Goal: Transaction & Acquisition: Book appointment/travel/reservation

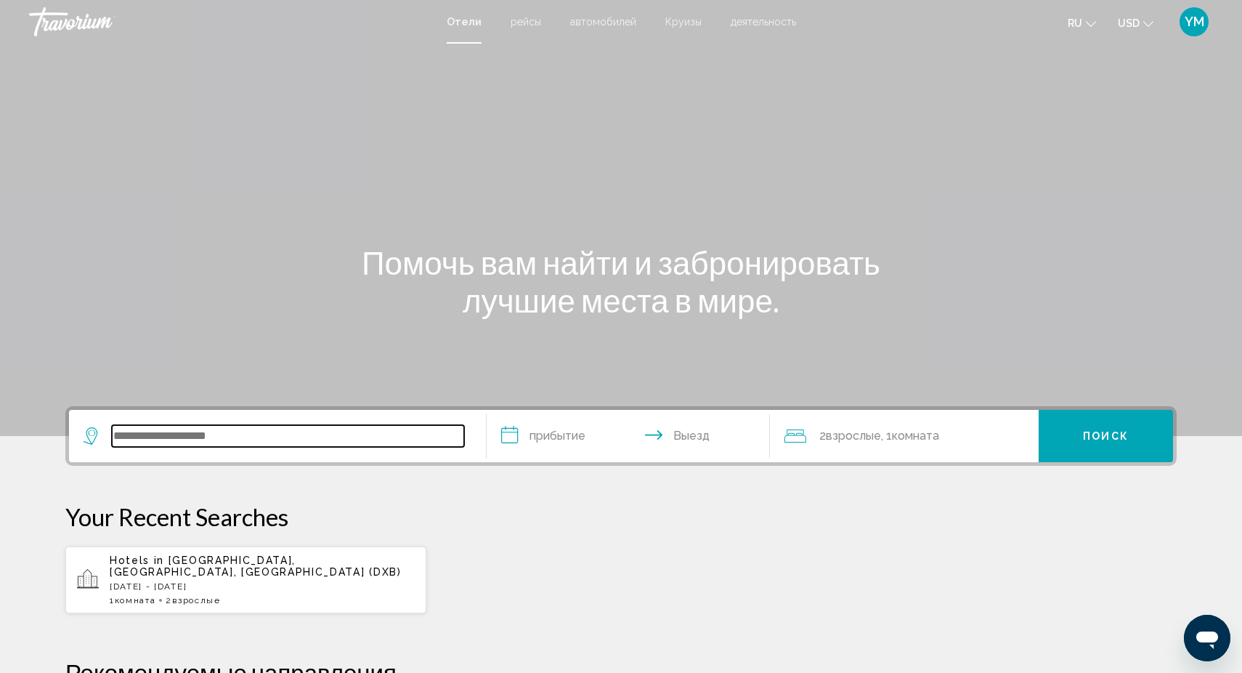
click at [137, 437] on input "Search widget" at bounding box center [288, 436] width 352 height 22
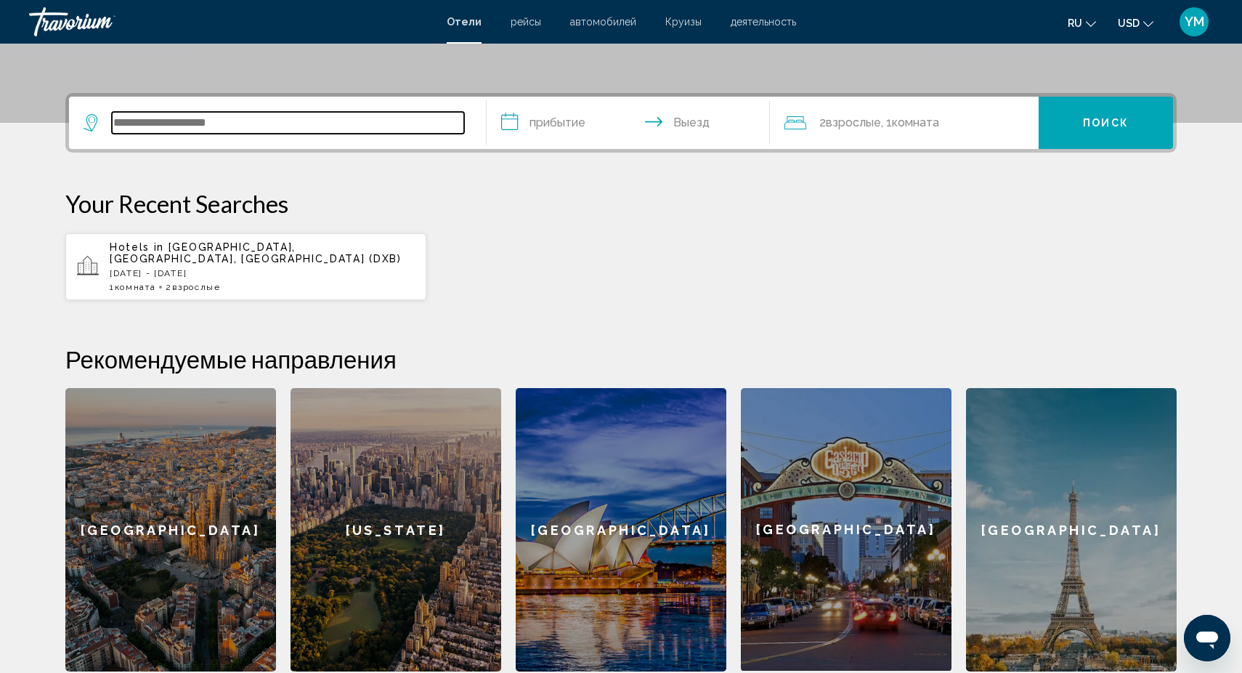
scroll to position [359, 0]
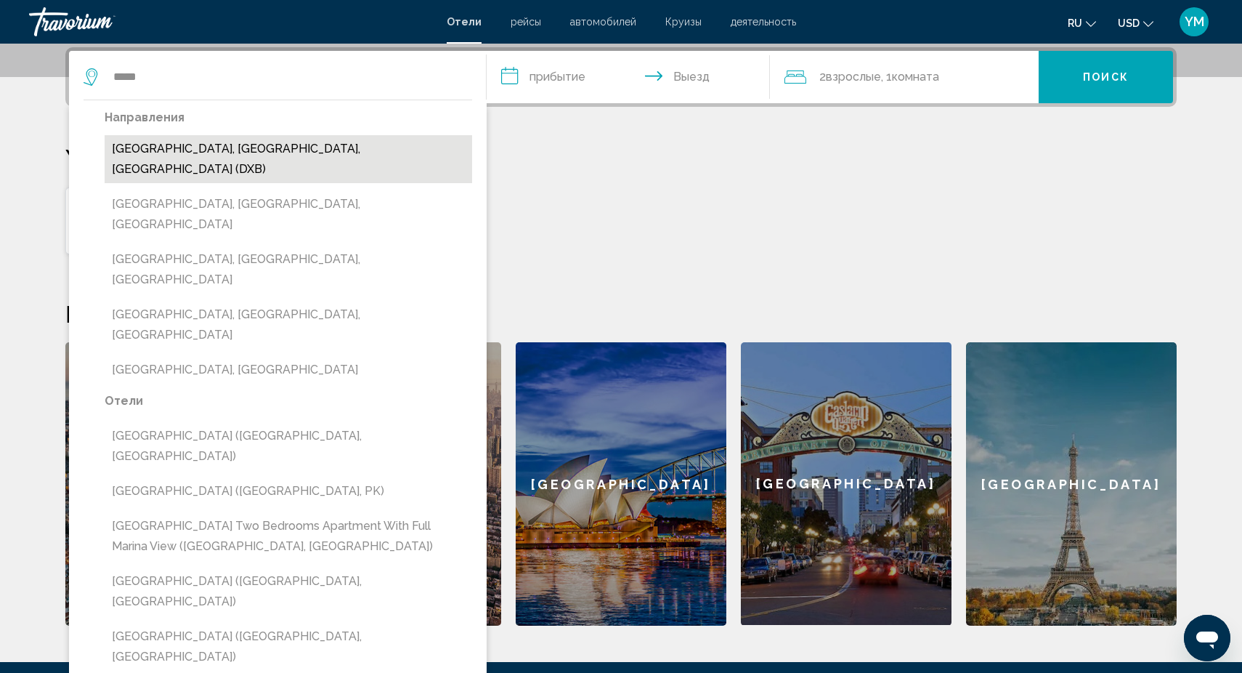
click at [266, 149] on button "[GEOGRAPHIC_DATA], [GEOGRAPHIC_DATA], [GEOGRAPHIC_DATA] (DXB)" at bounding box center [289, 159] width 368 height 48
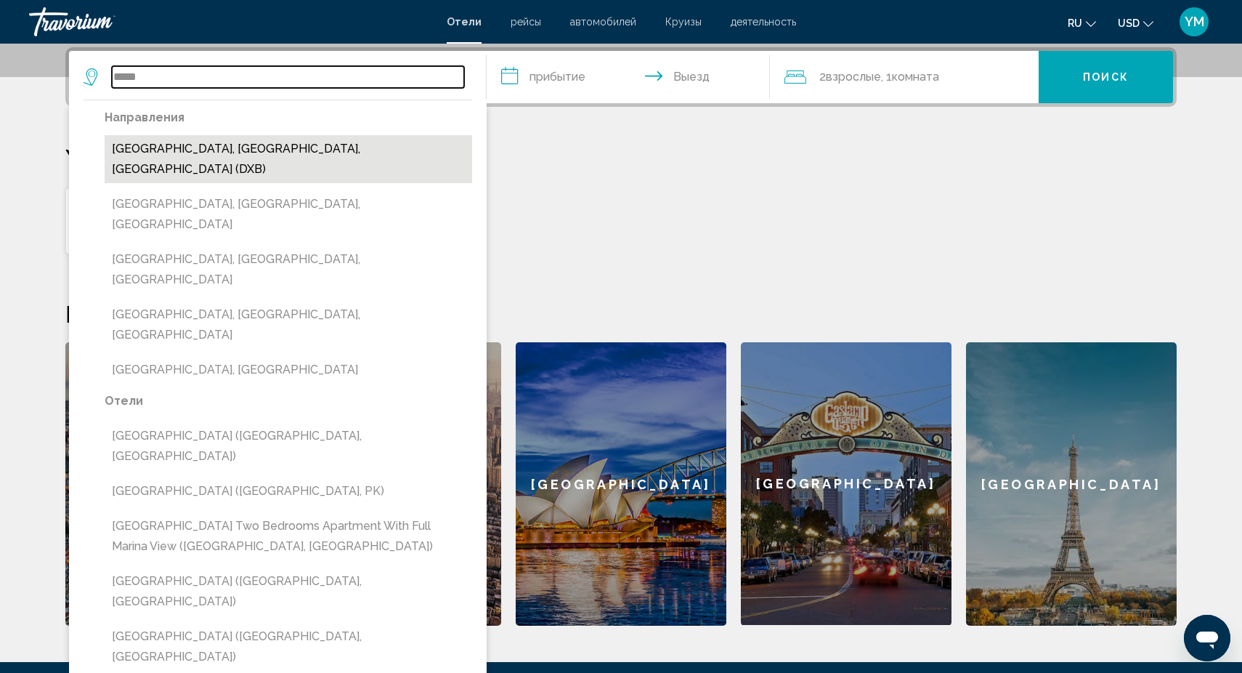
type input "**********"
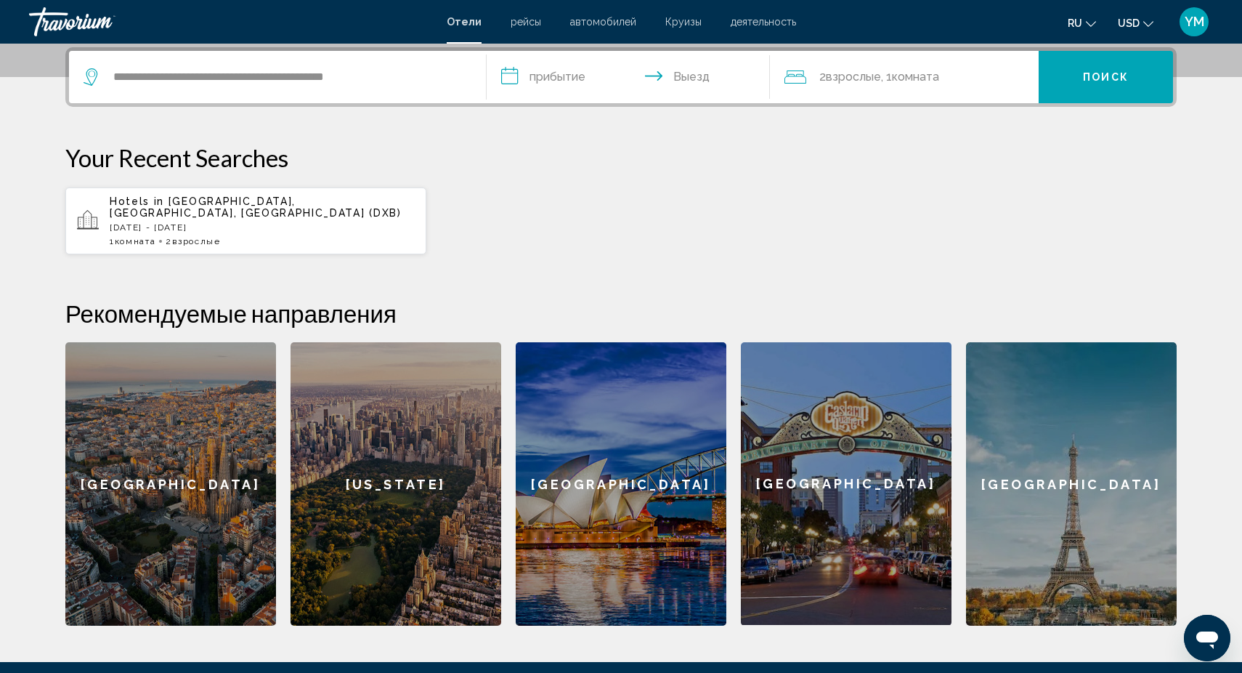
click at [561, 78] on input "**********" at bounding box center [631, 79] width 289 height 57
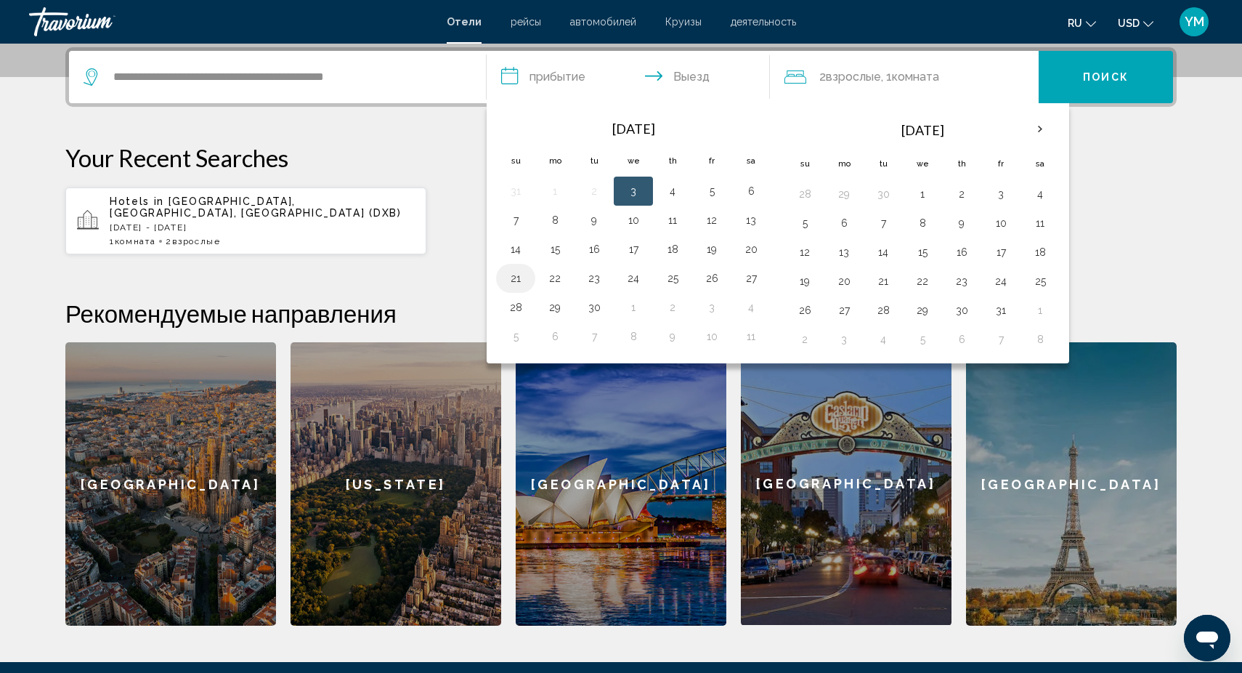
click at [513, 276] on button "21" at bounding box center [515, 278] width 23 height 20
click at [718, 277] on button "26" at bounding box center [711, 278] width 23 height 20
type input "**********"
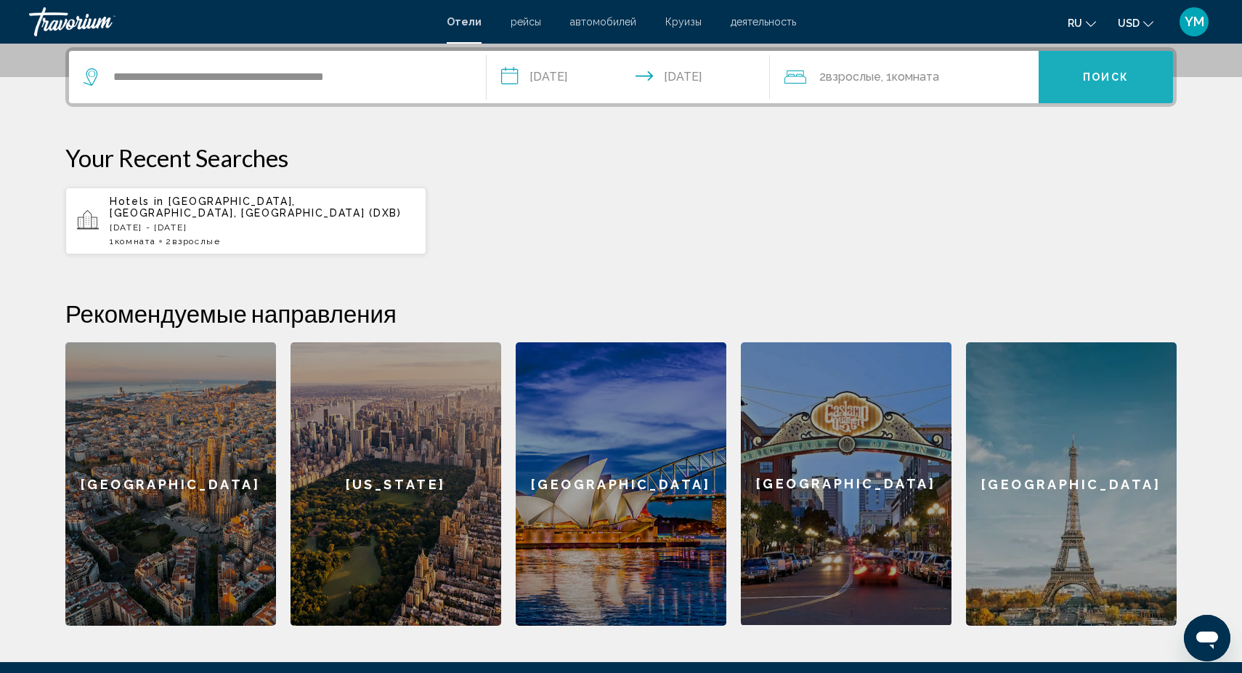
click at [1113, 74] on span "Поиск" at bounding box center [1106, 78] width 46 height 12
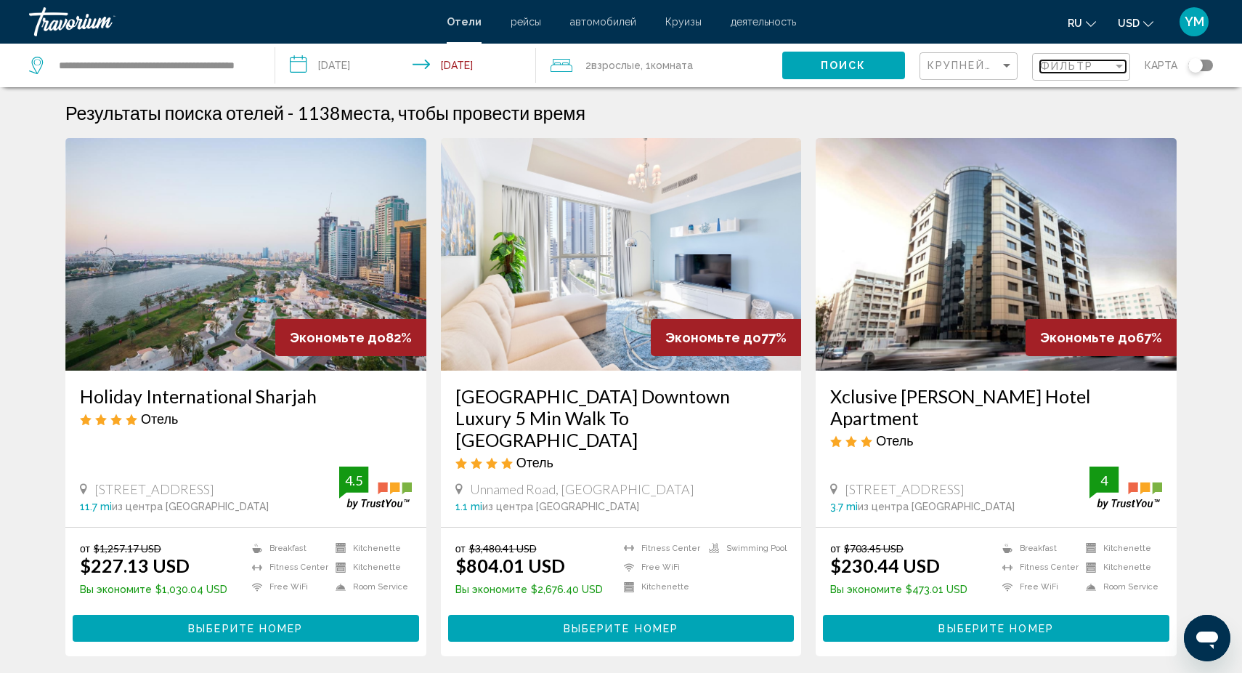
click at [1121, 70] on div "Filter" at bounding box center [1119, 66] width 13 height 12
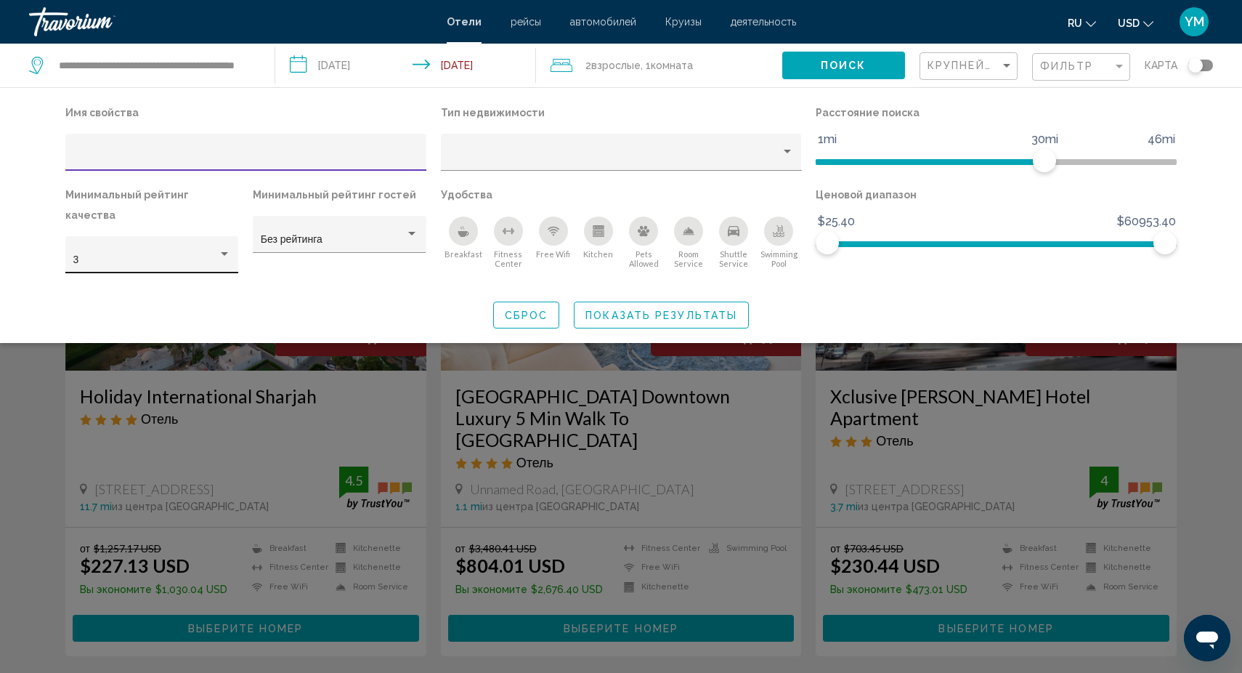
click at [230, 248] on div "Hotel Filters" at bounding box center [224, 254] width 13 height 12
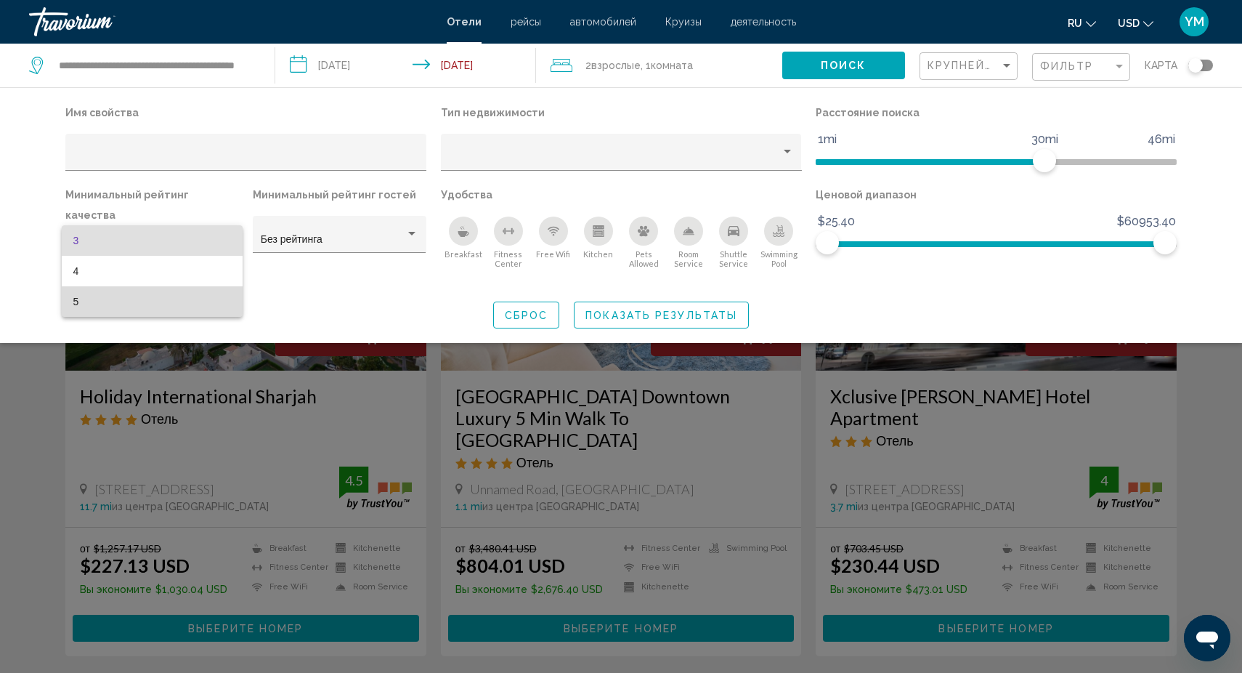
click at [163, 298] on span "5" at bounding box center [152, 301] width 158 height 31
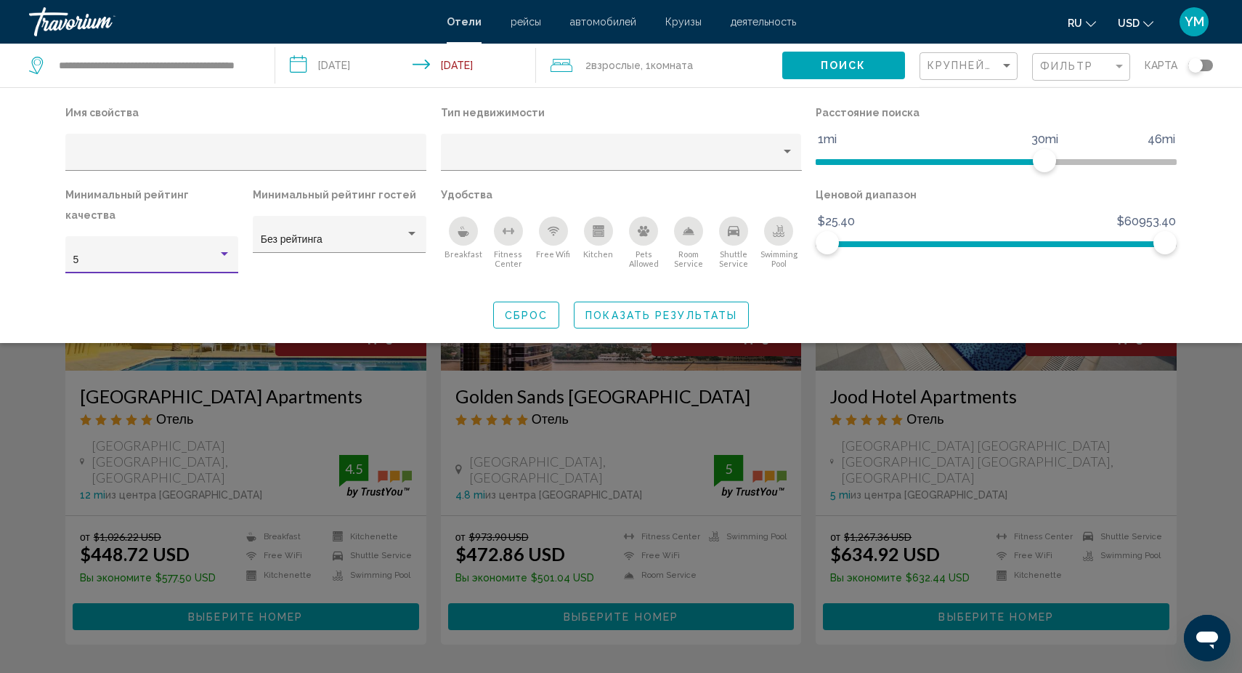
click at [806, 413] on div "Search widget" at bounding box center [621, 445] width 1242 height 455
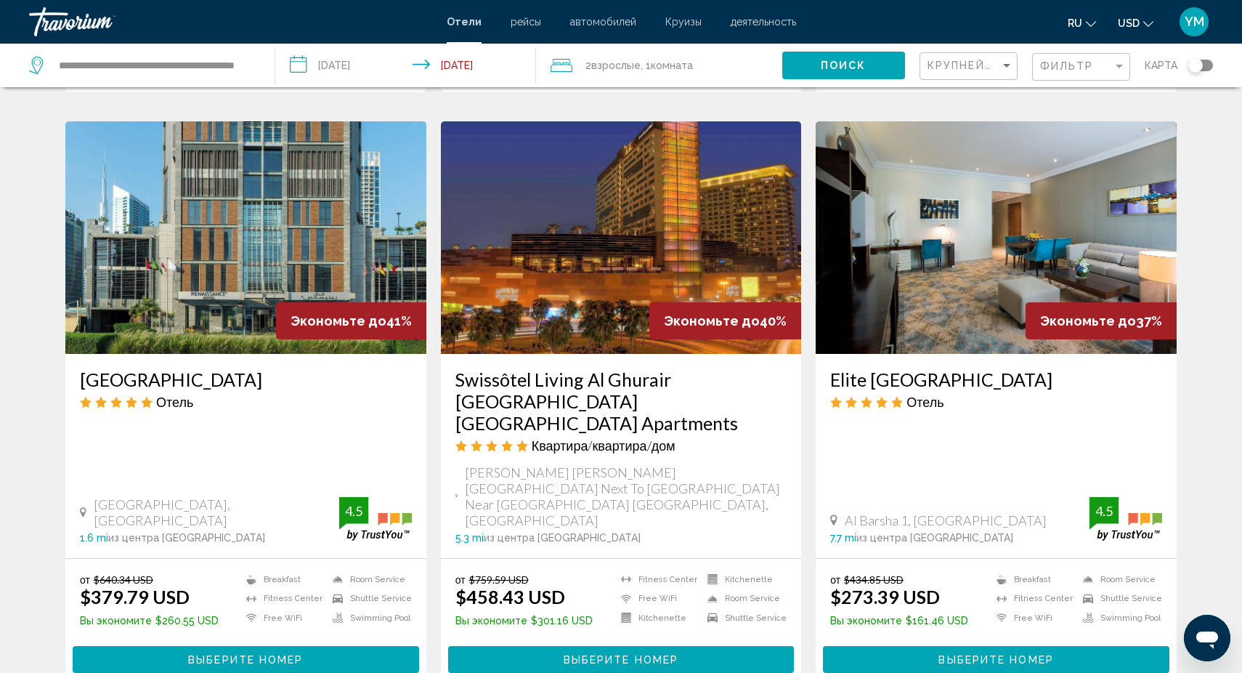
scroll to position [1073, 0]
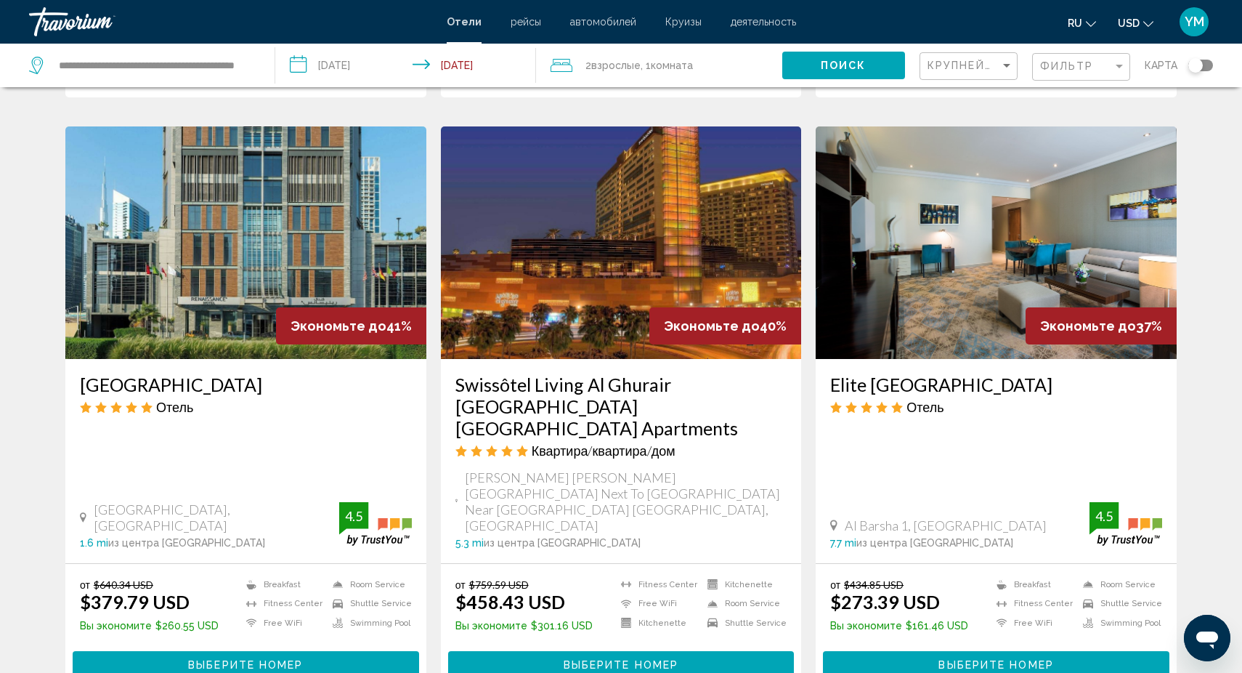
click at [1038, 659] on span "Выберите номер" at bounding box center [995, 665] width 115 height 12
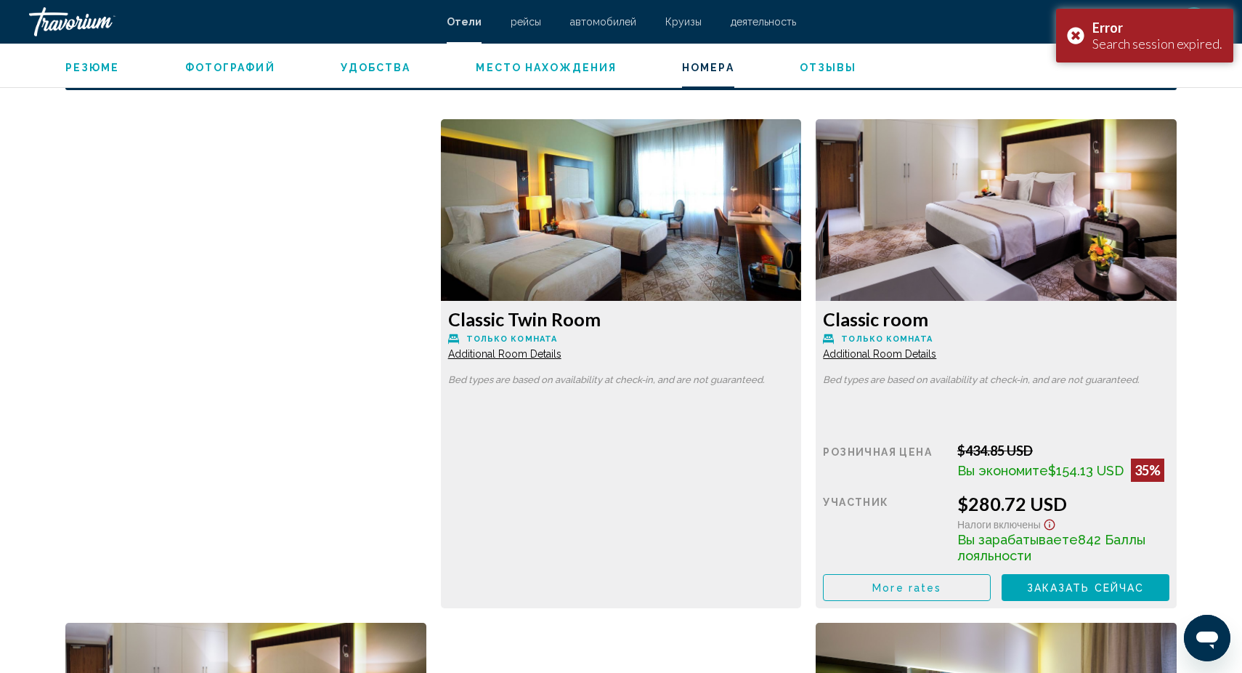
scroll to position [1933, 0]
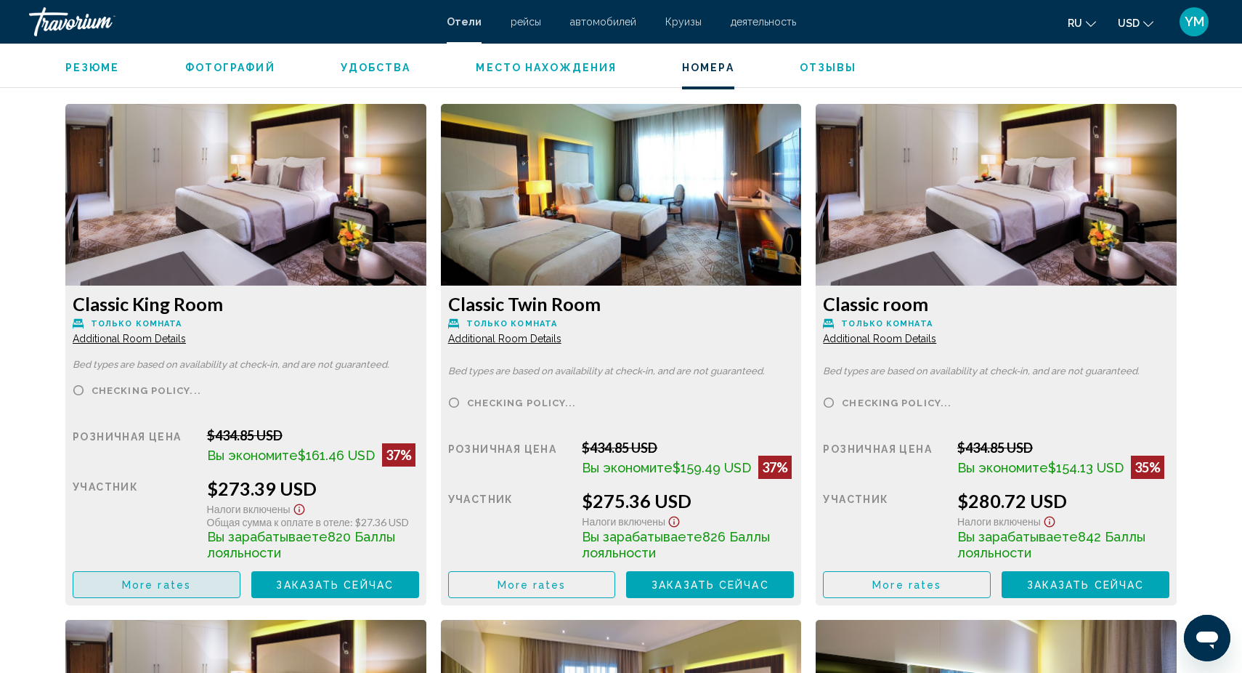
click at [174, 587] on span "More rates" at bounding box center [156, 585] width 69 height 12
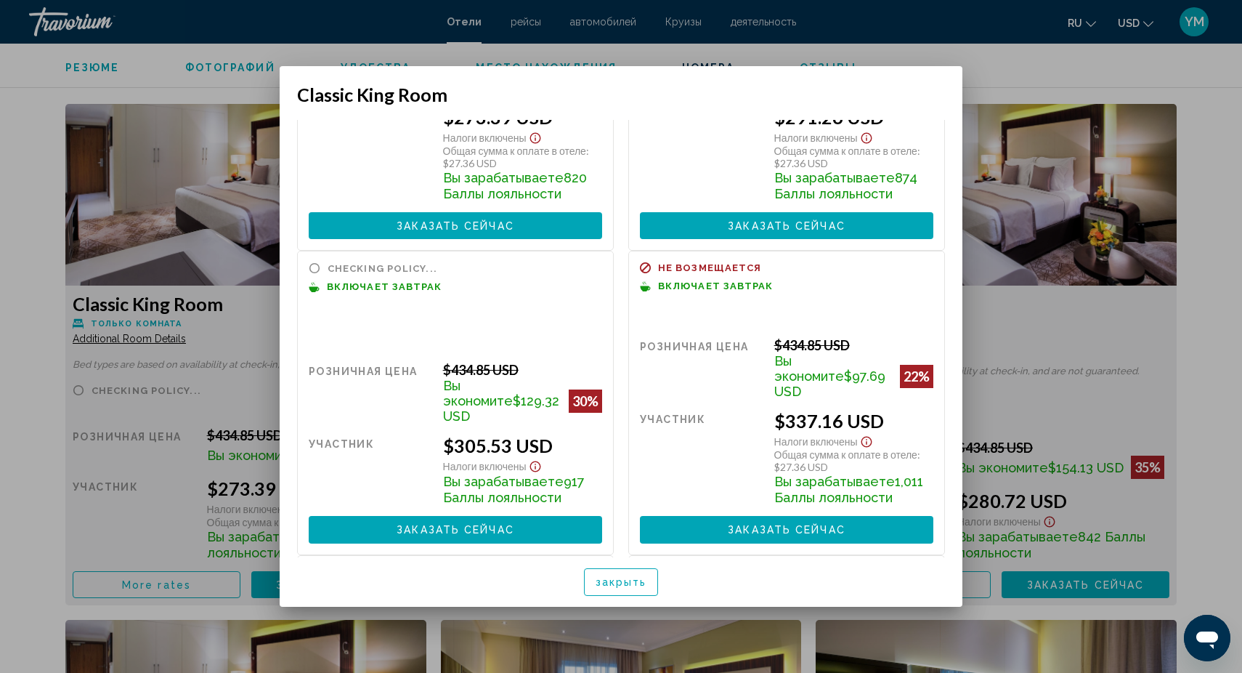
scroll to position [191, 0]
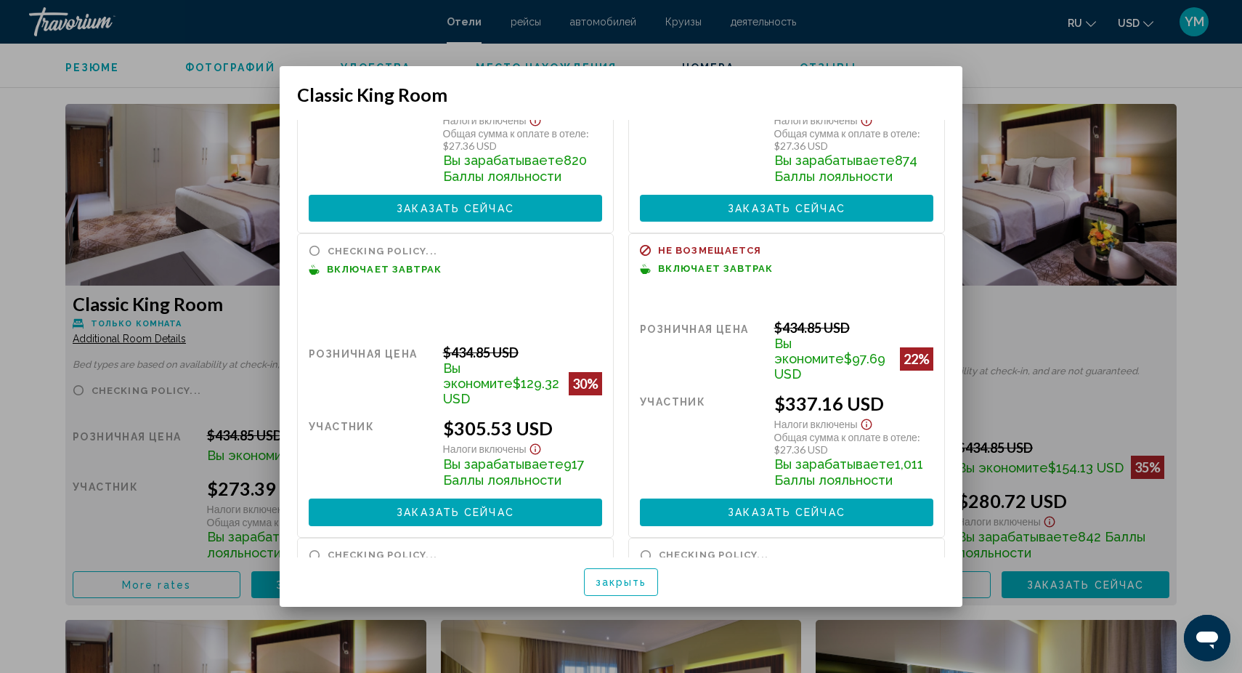
click at [459, 507] on span "Заказать сейчас" at bounding box center [456, 513] width 118 height 12
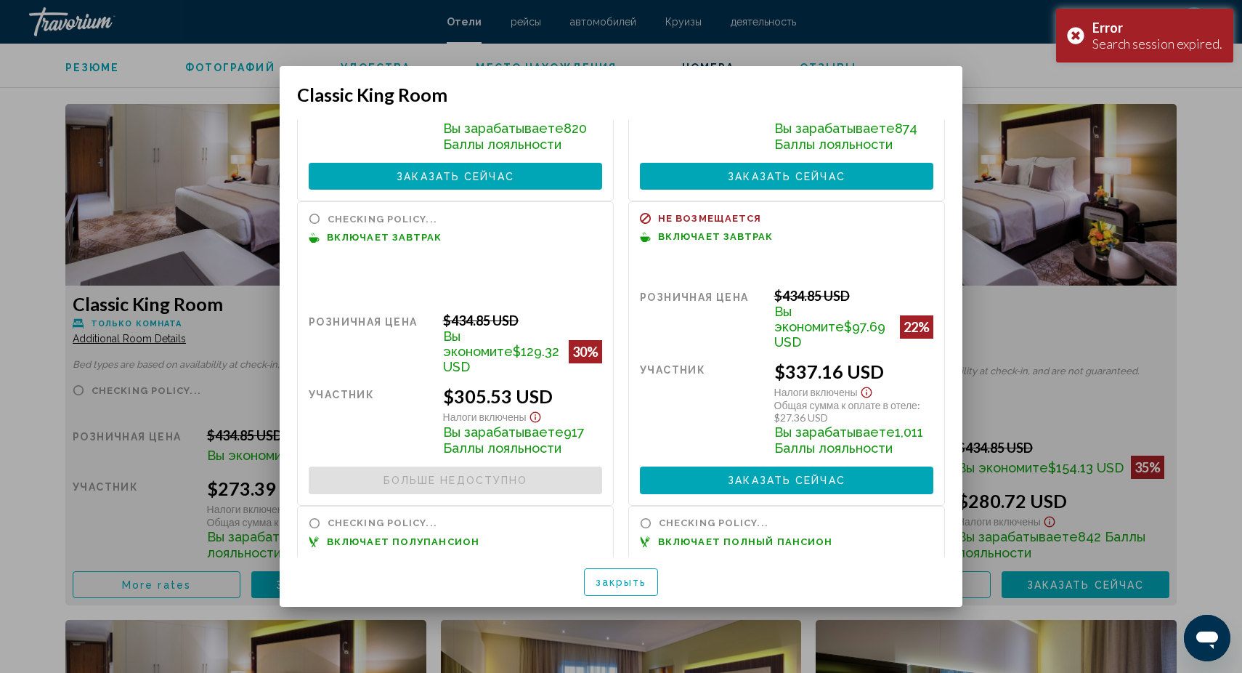
scroll to position [232, 0]
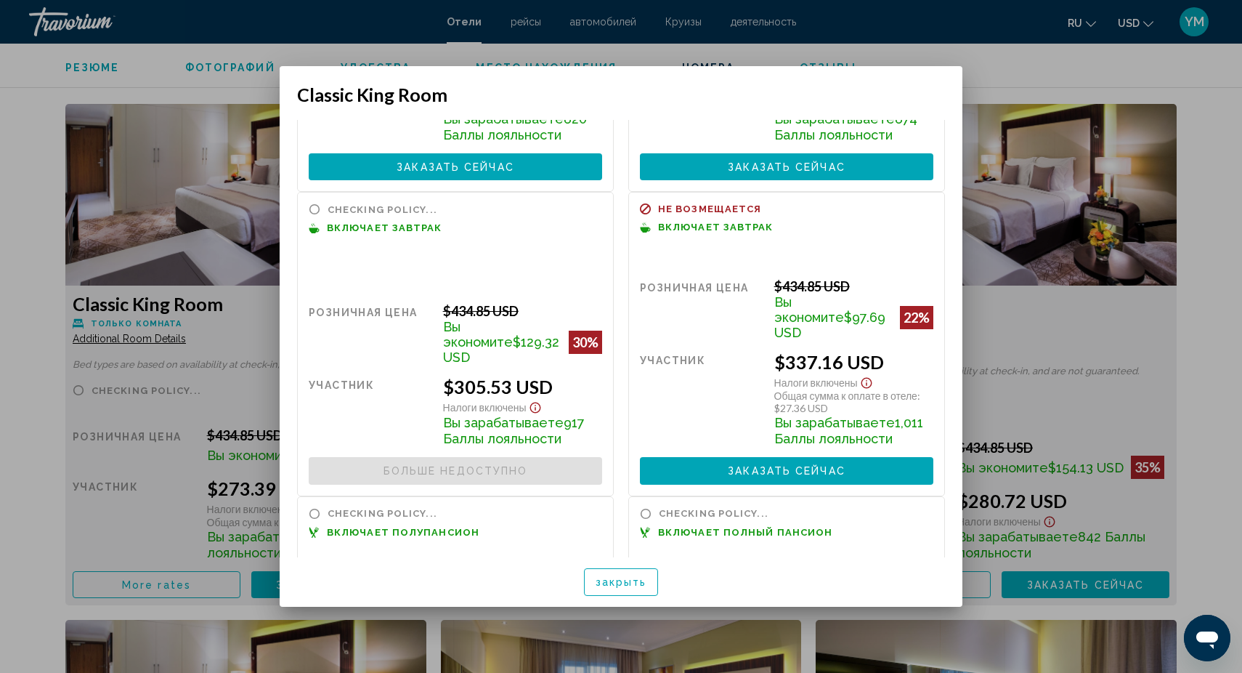
click at [800, 466] on span "Заказать сейчас" at bounding box center [787, 472] width 118 height 12
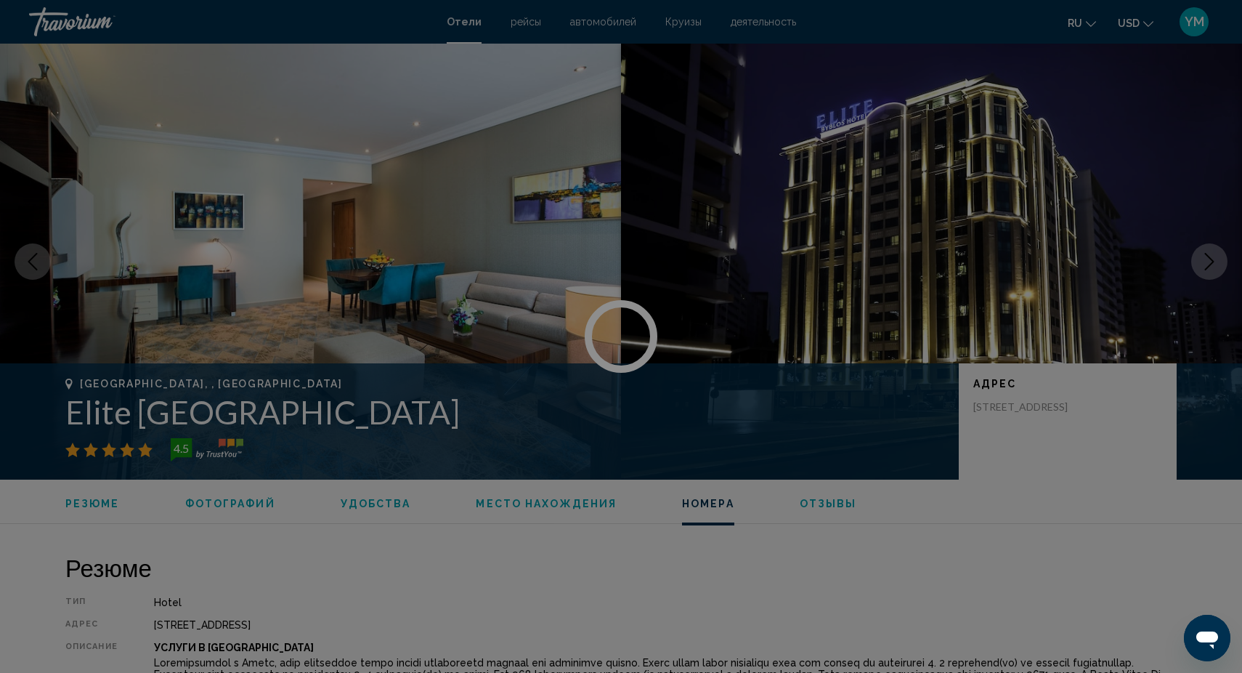
scroll to position [1933, 0]
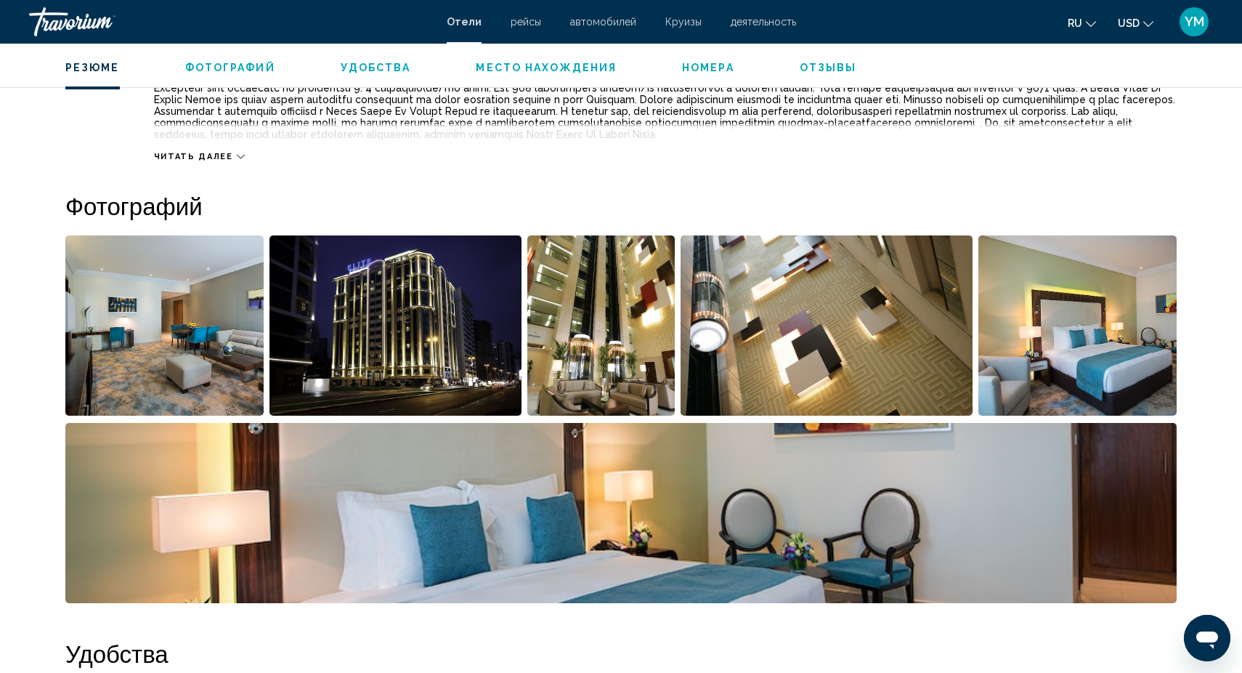
scroll to position [588, 0]
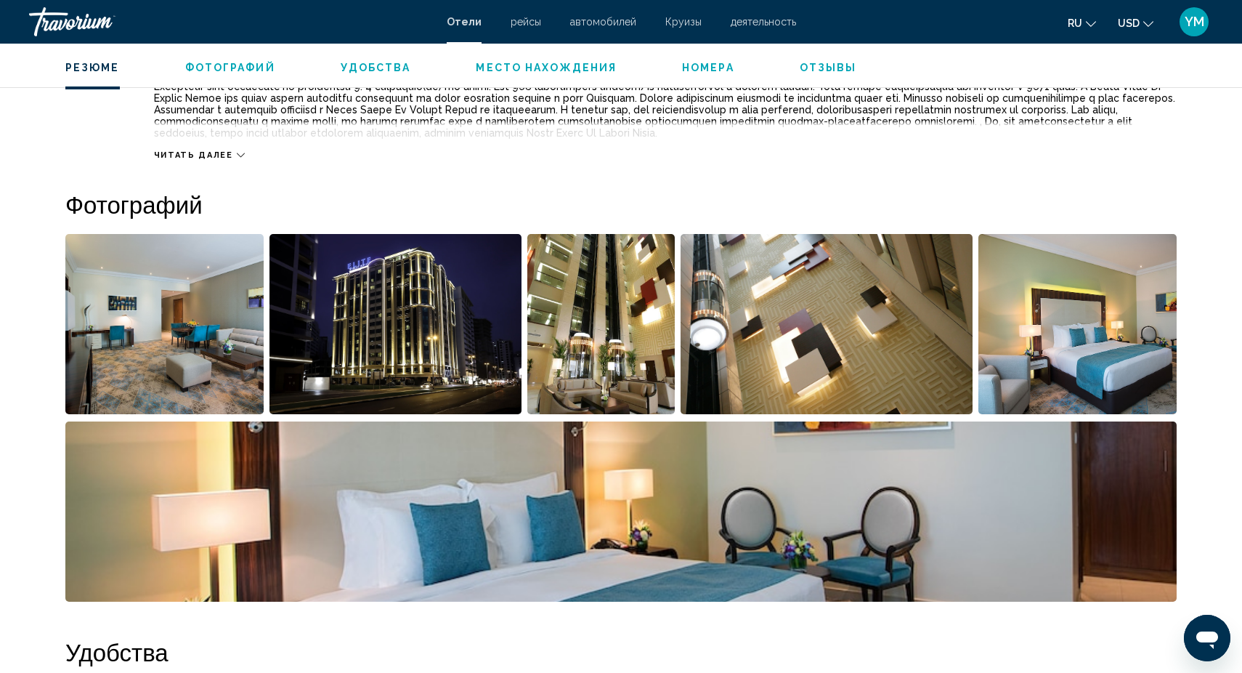
click at [205, 364] on img "Open full-screen image slider" at bounding box center [164, 324] width 198 height 180
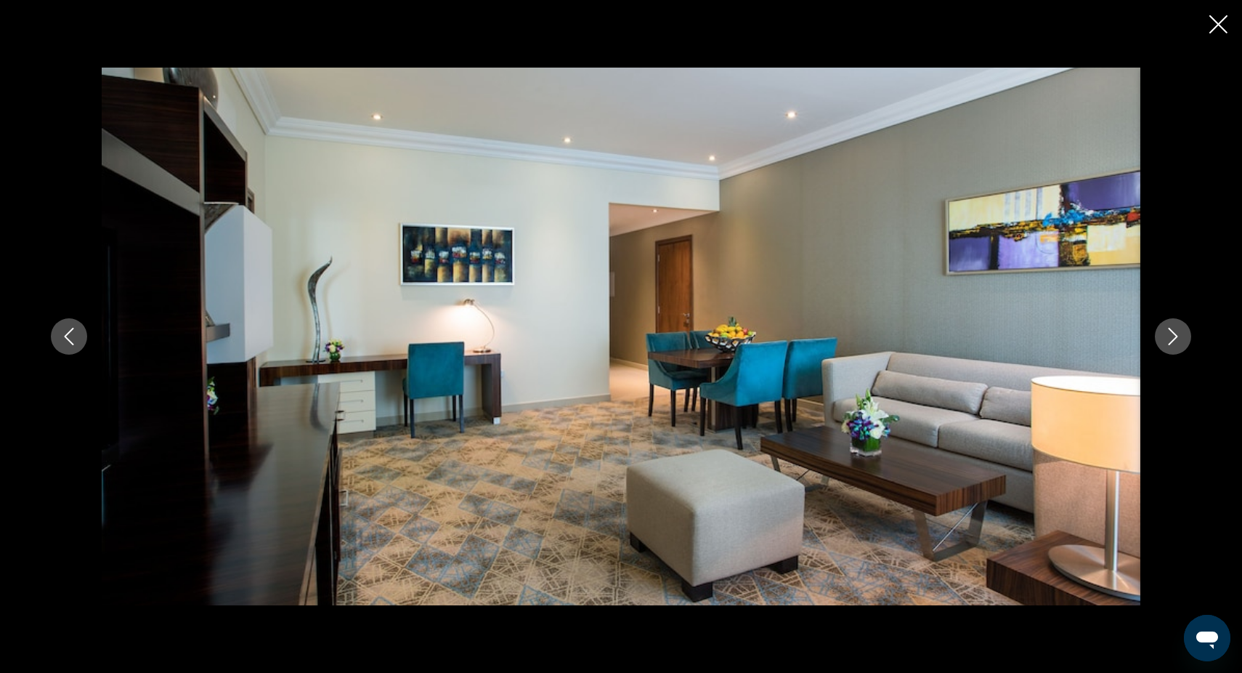
click at [1177, 333] on icon "Next image" at bounding box center [1172, 336] width 17 height 17
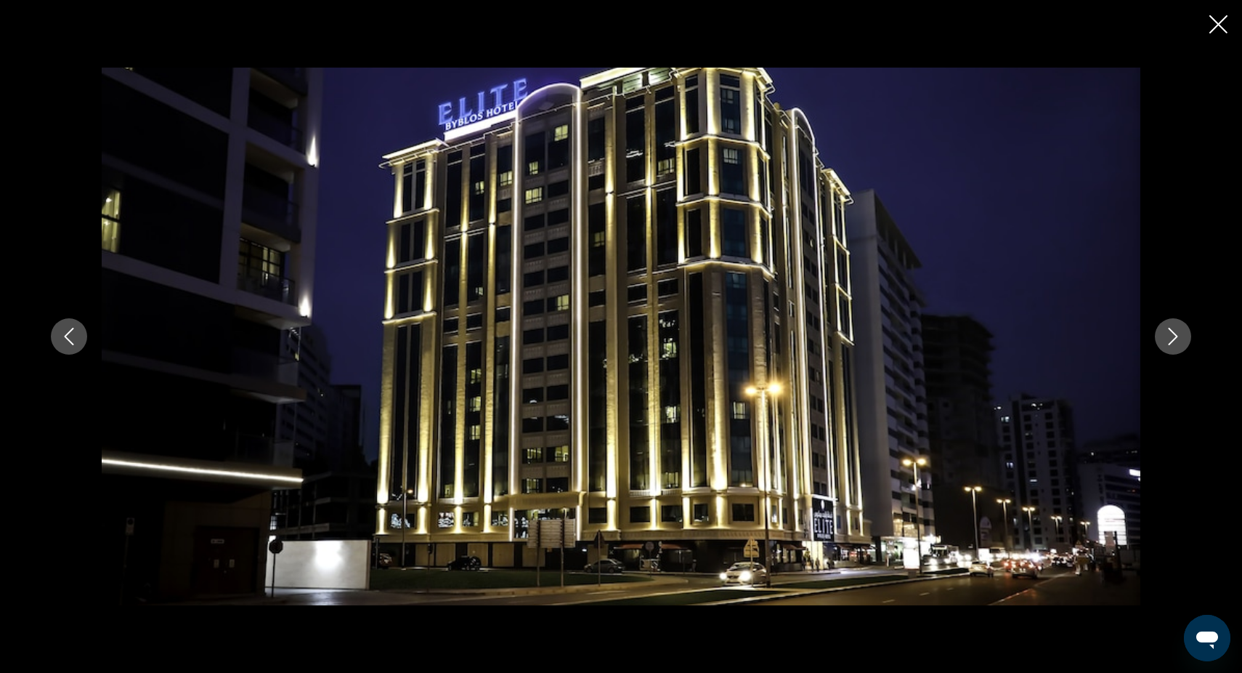
click at [1176, 337] on icon "Next image" at bounding box center [1173, 336] width 9 height 17
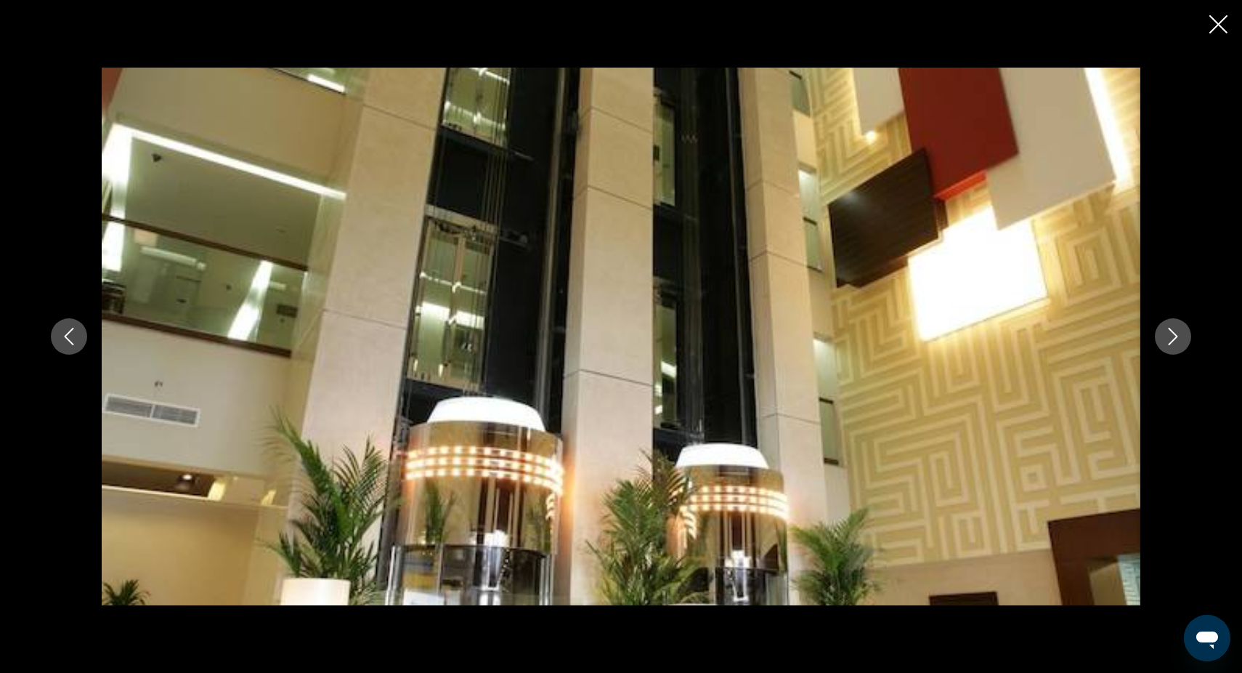
click at [1176, 337] on icon "Next image" at bounding box center [1173, 336] width 9 height 17
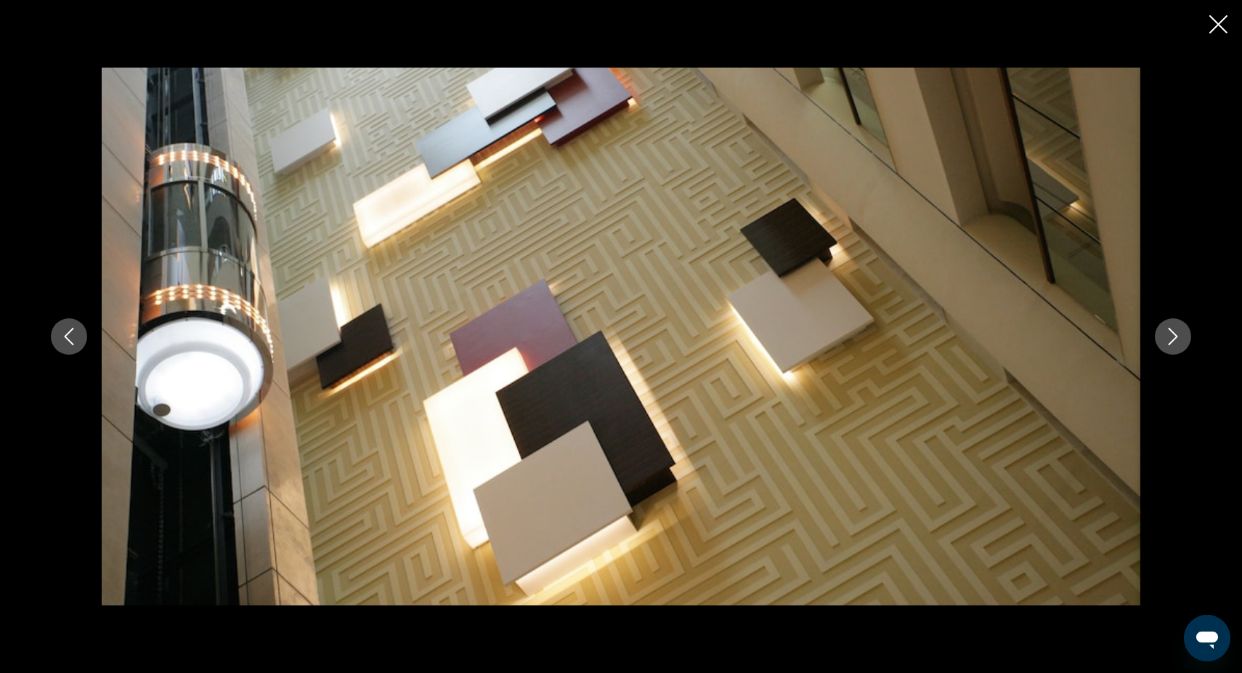
click at [1176, 338] on icon "Next image" at bounding box center [1173, 336] width 9 height 17
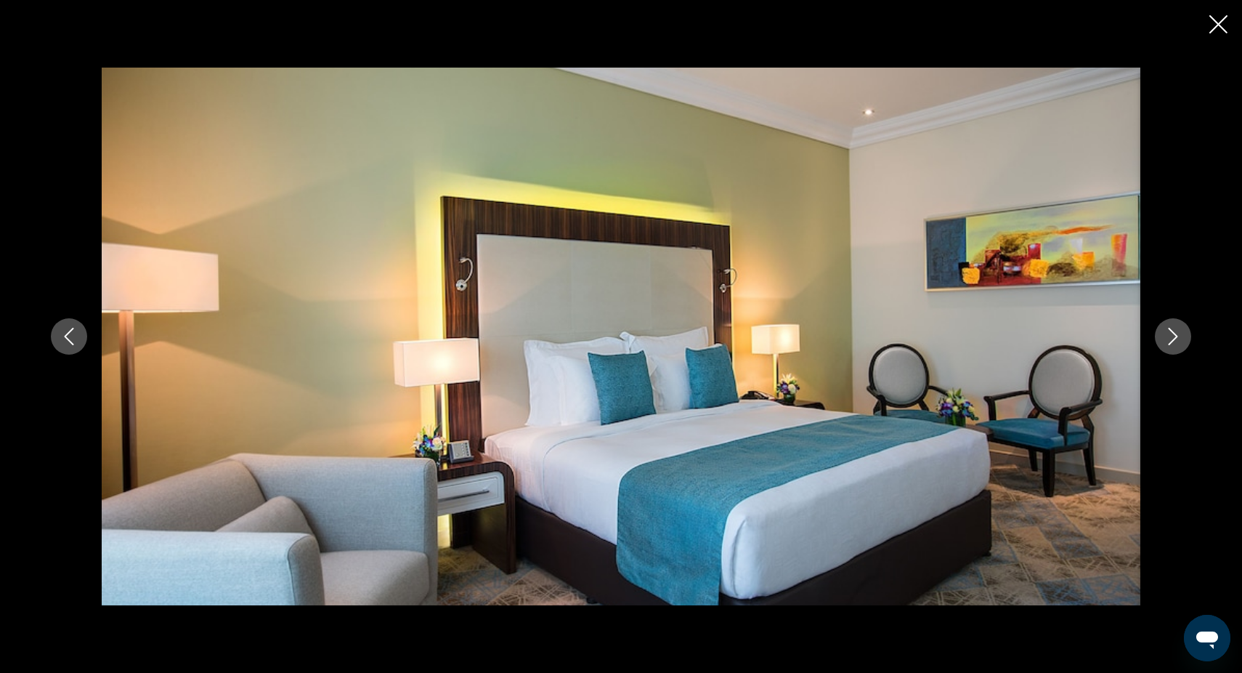
click at [1176, 338] on icon "Next image" at bounding box center [1172, 336] width 17 height 17
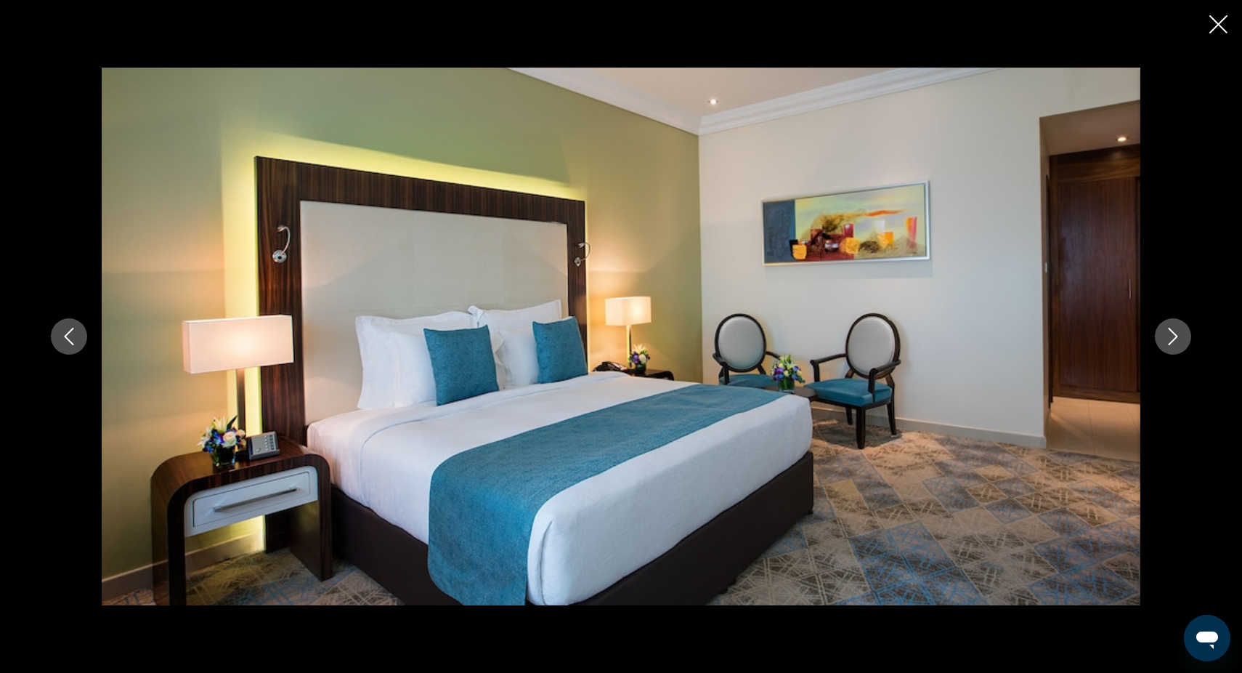
click at [1176, 338] on icon "Next image" at bounding box center [1172, 336] width 17 height 17
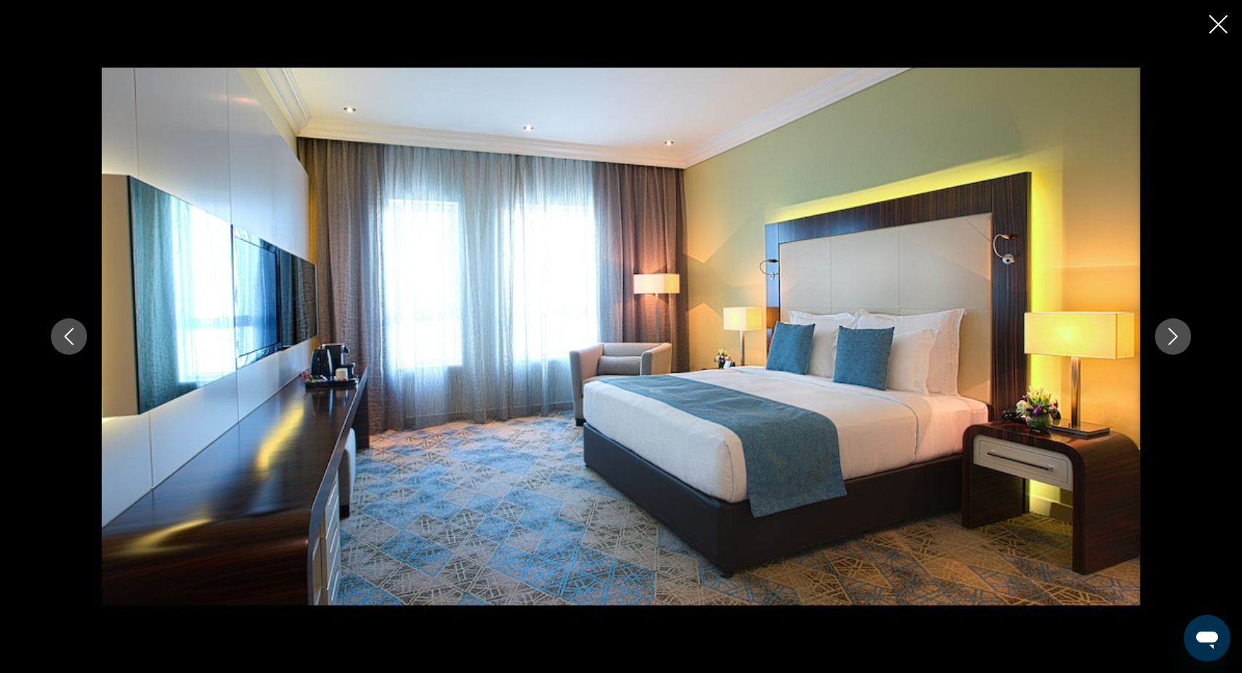
click at [1176, 339] on icon "Next image" at bounding box center [1172, 336] width 17 height 17
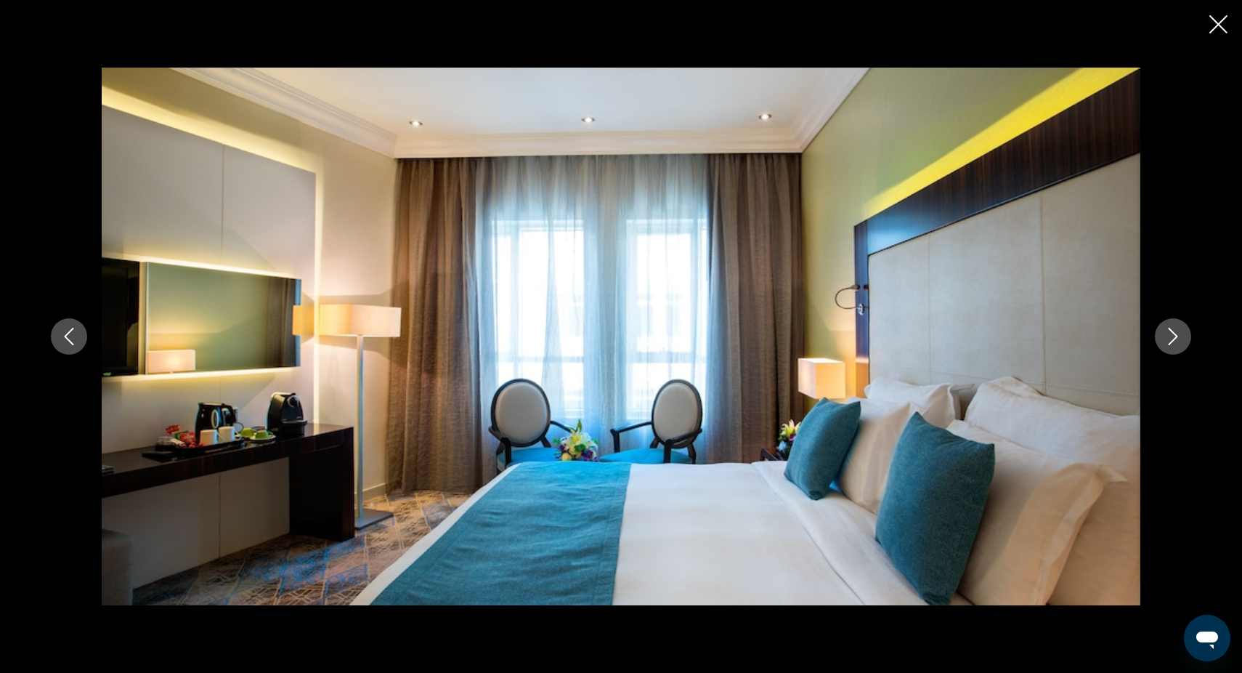
click at [1176, 339] on icon "Next image" at bounding box center [1172, 336] width 17 height 17
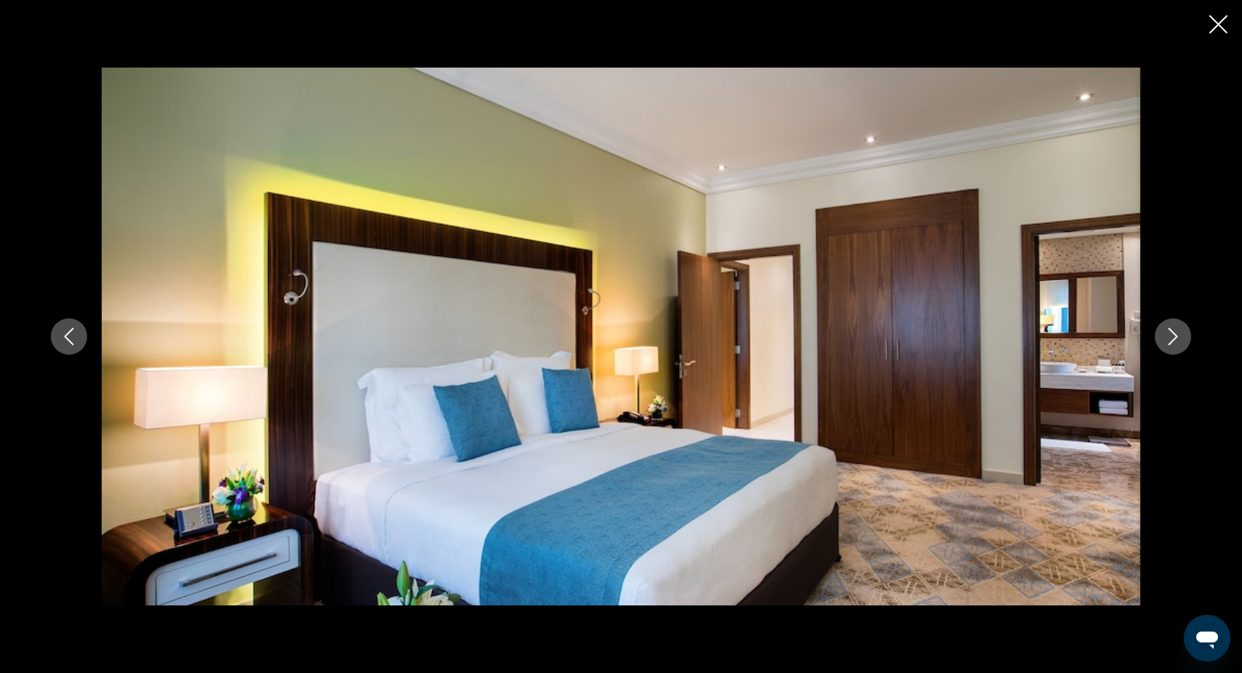
click at [1176, 339] on icon "Next image" at bounding box center [1172, 336] width 17 height 17
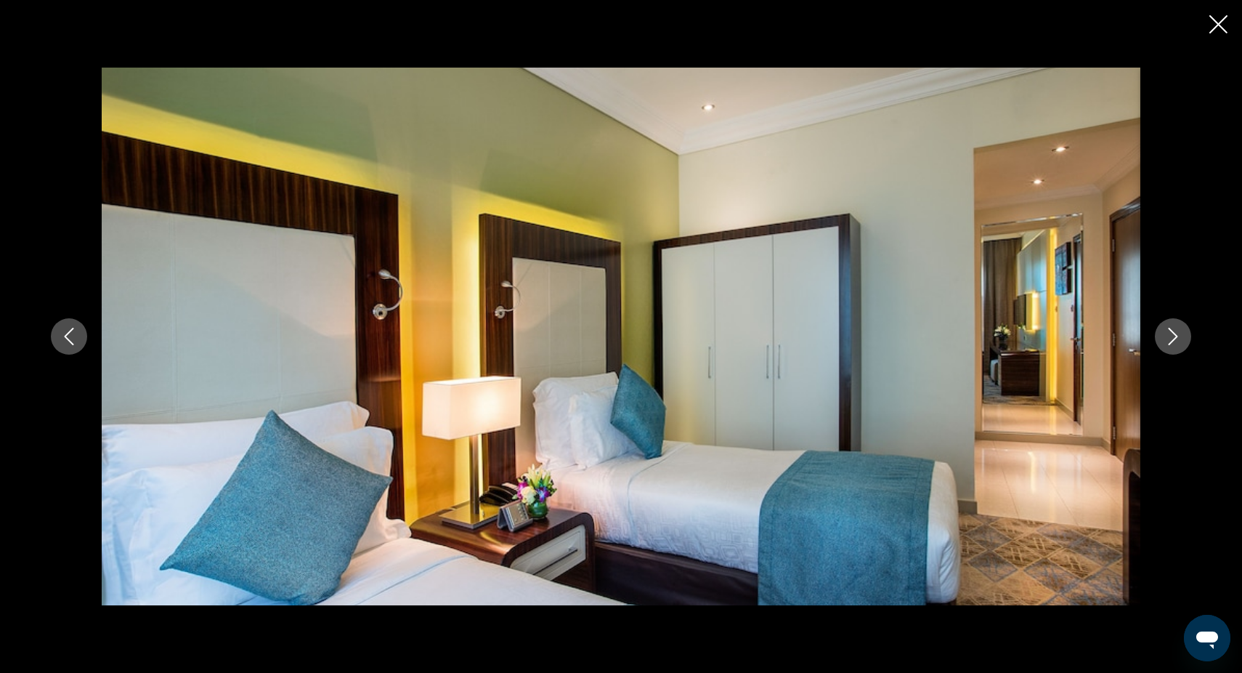
click at [1176, 339] on icon "Next image" at bounding box center [1172, 336] width 17 height 17
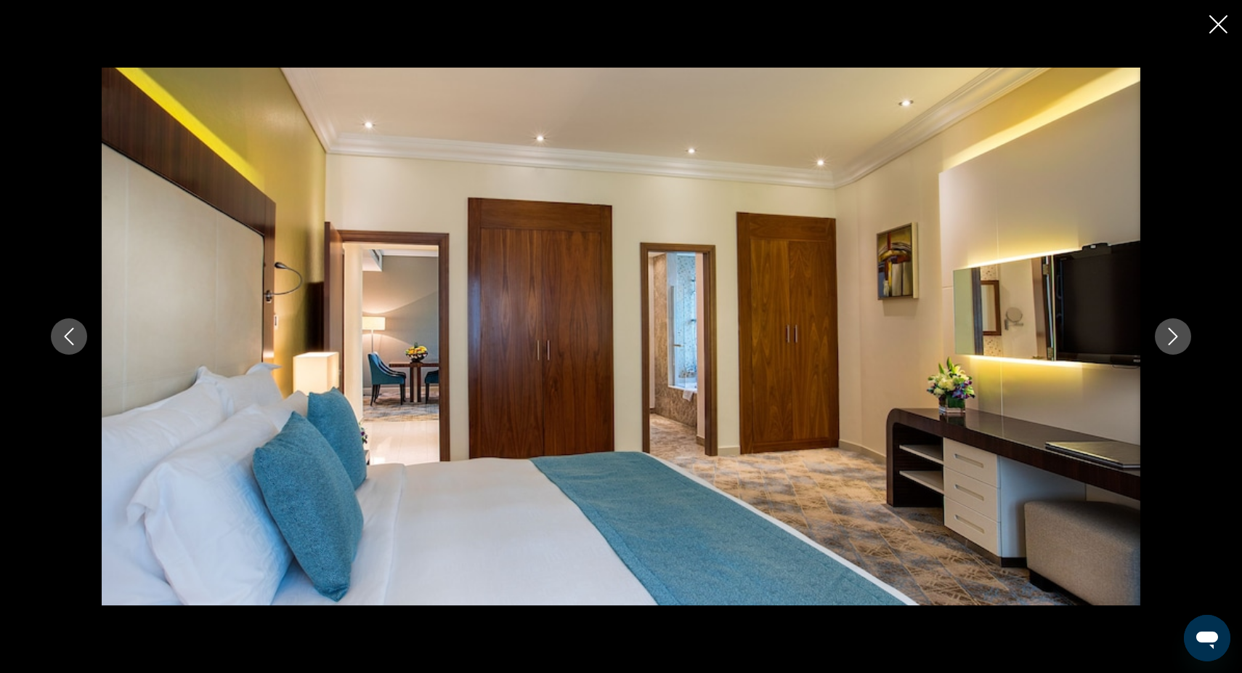
click at [1176, 340] on icon "Next image" at bounding box center [1172, 336] width 17 height 17
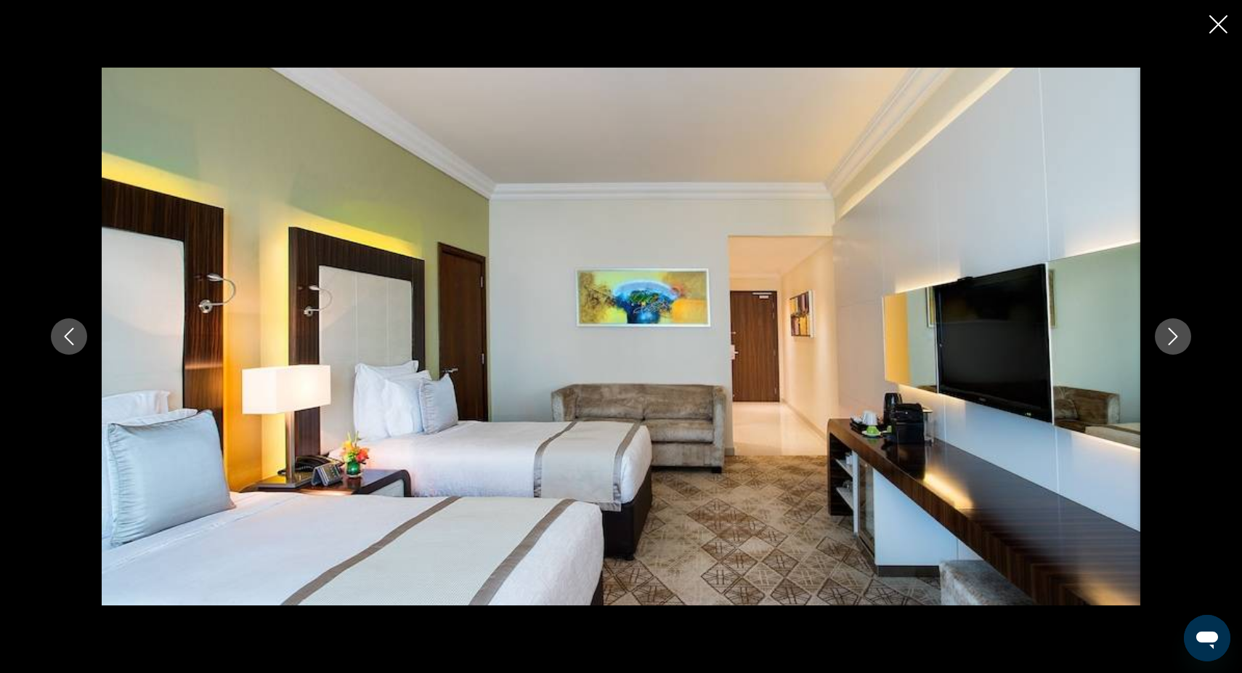
click at [1176, 340] on icon "Next image" at bounding box center [1172, 336] width 17 height 17
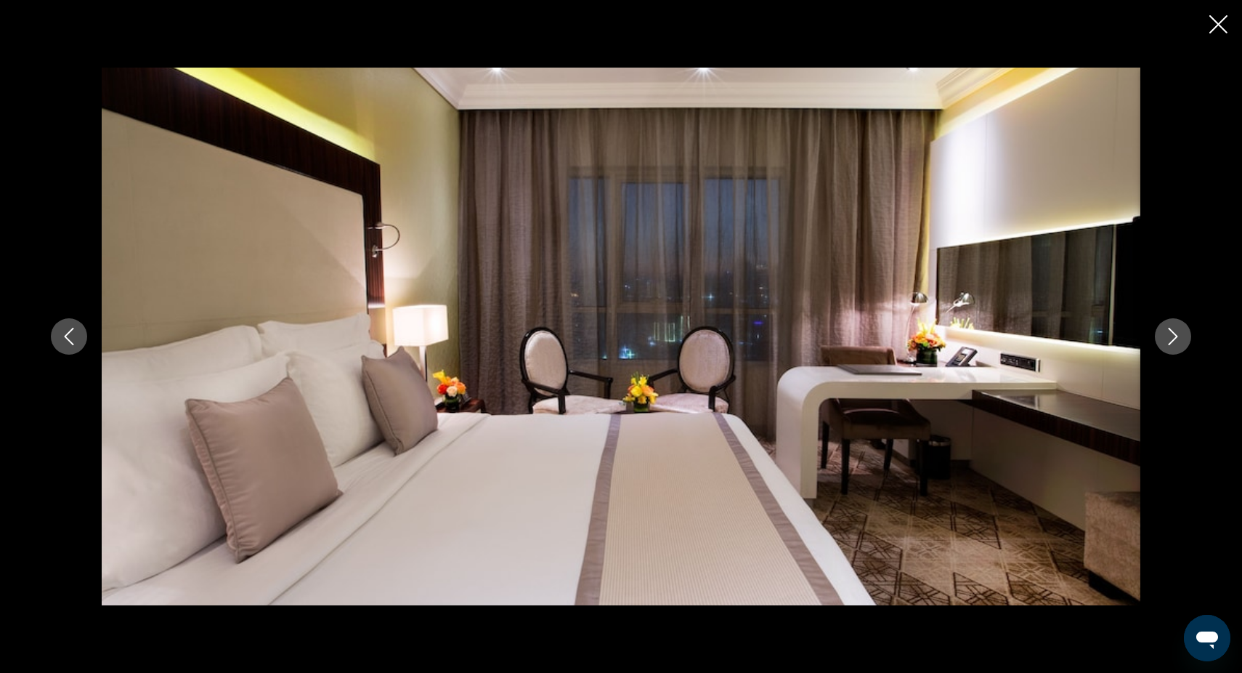
click at [1176, 340] on icon "Next image" at bounding box center [1172, 336] width 17 height 17
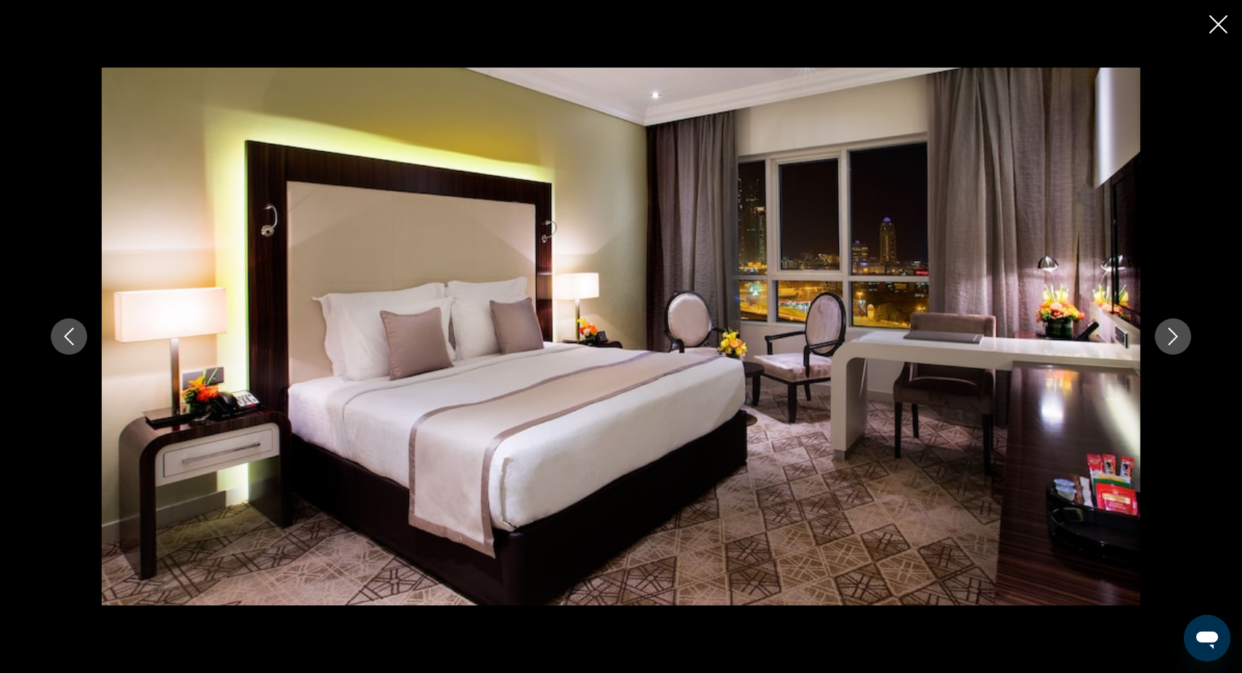
click at [1176, 340] on icon "Next image" at bounding box center [1172, 336] width 17 height 17
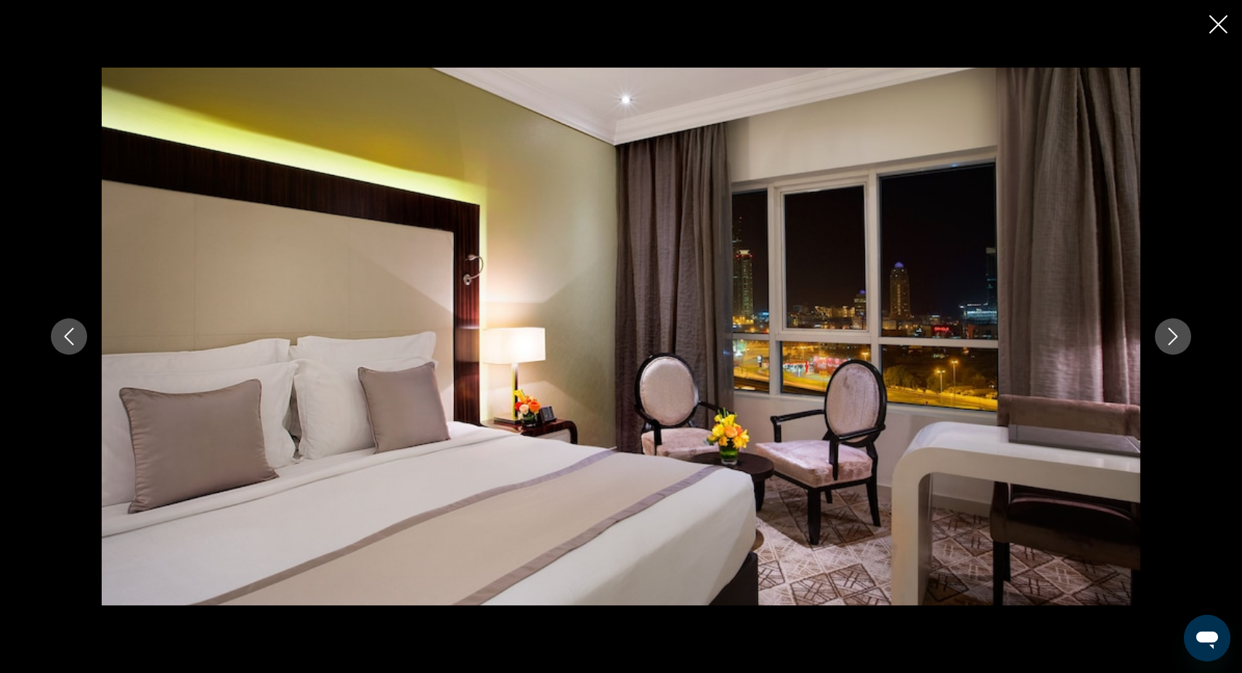
click at [1176, 340] on icon "Next image" at bounding box center [1172, 336] width 17 height 17
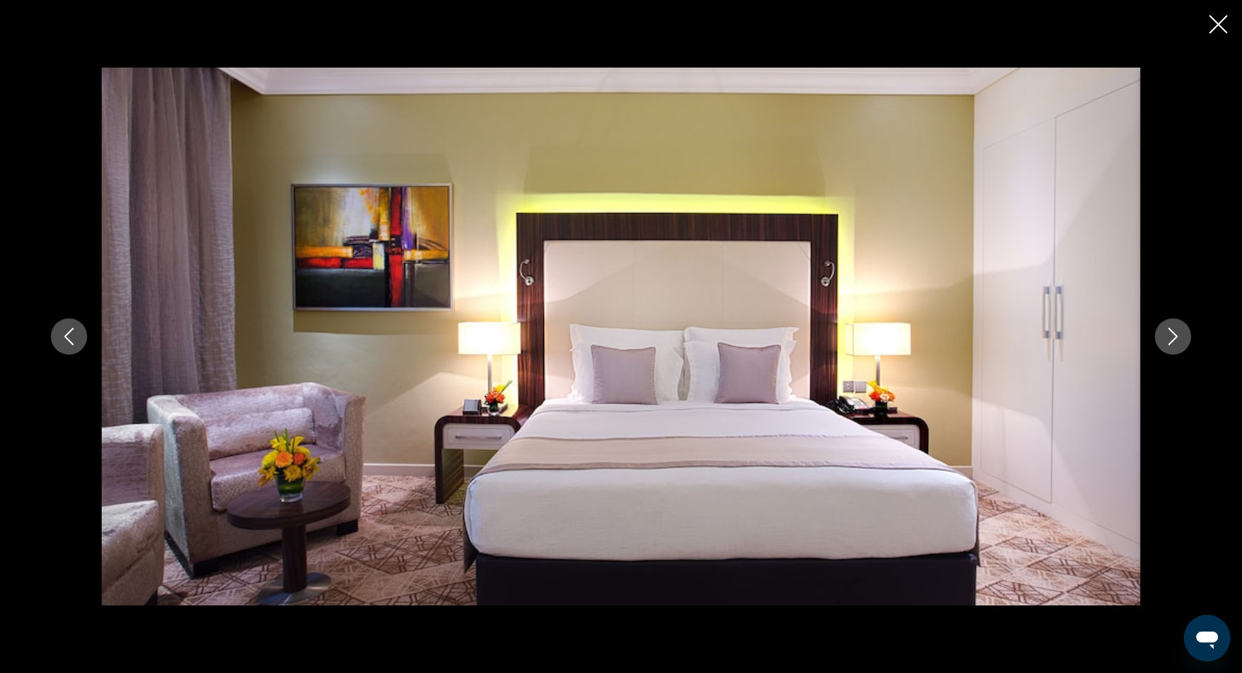
click at [1176, 340] on icon "Next image" at bounding box center [1172, 336] width 17 height 17
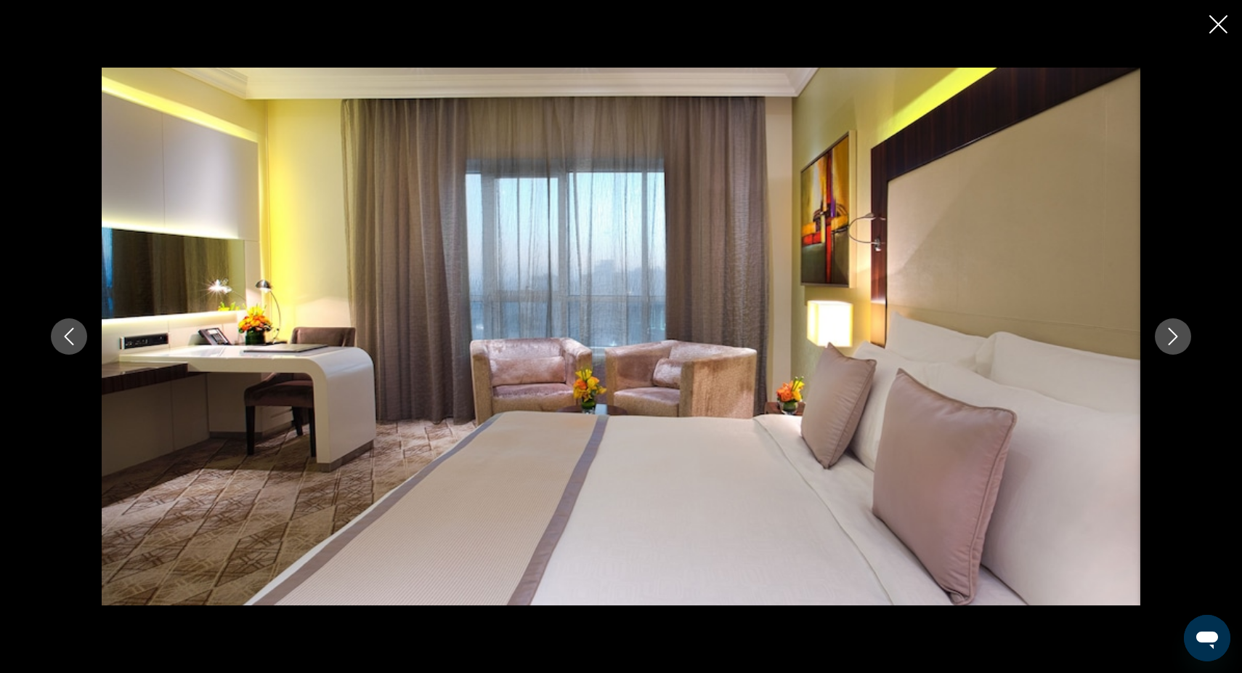
click at [1176, 340] on icon "Next image" at bounding box center [1172, 336] width 17 height 17
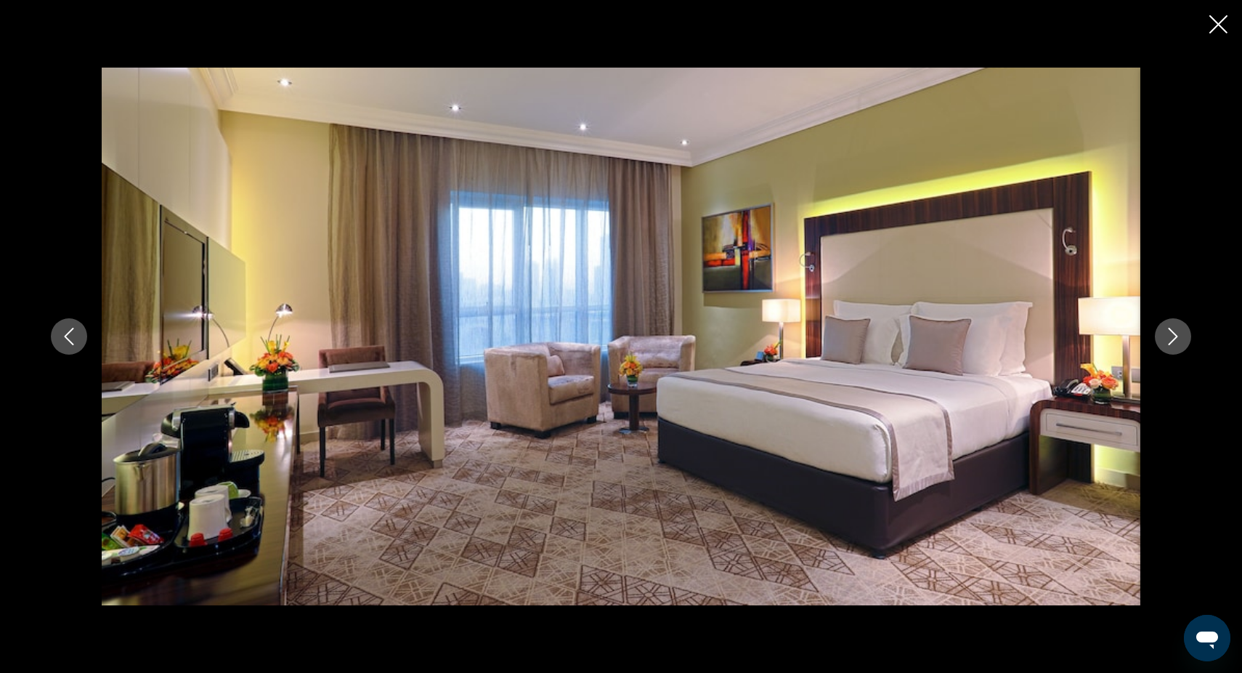
click at [1176, 340] on icon "Next image" at bounding box center [1172, 336] width 17 height 17
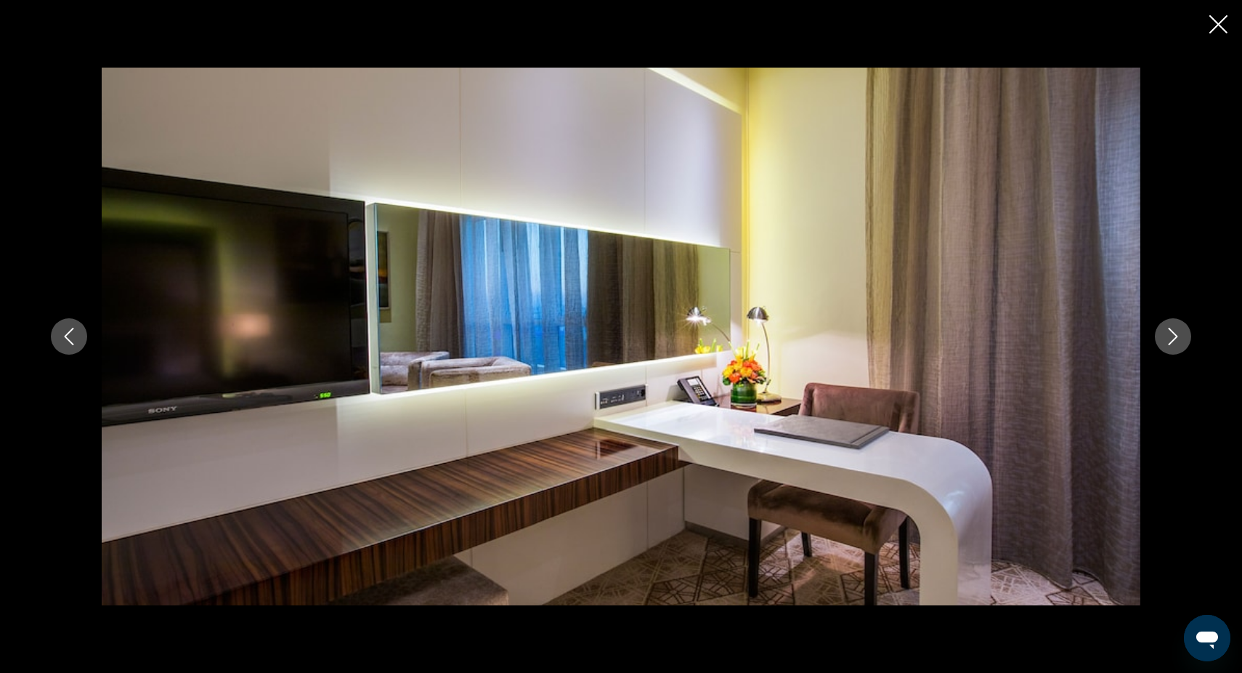
click at [1176, 340] on icon "Next image" at bounding box center [1172, 336] width 17 height 17
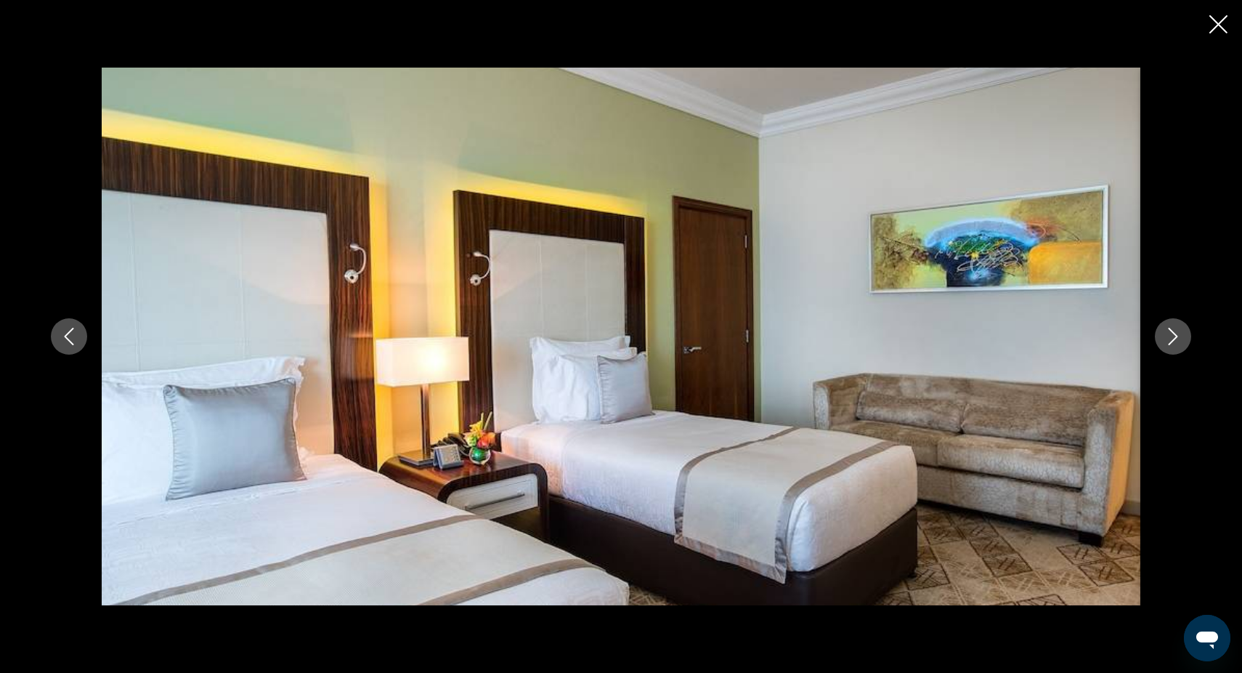
click at [1176, 340] on icon "Next image" at bounding box center [1172, 336] width 17 height 17
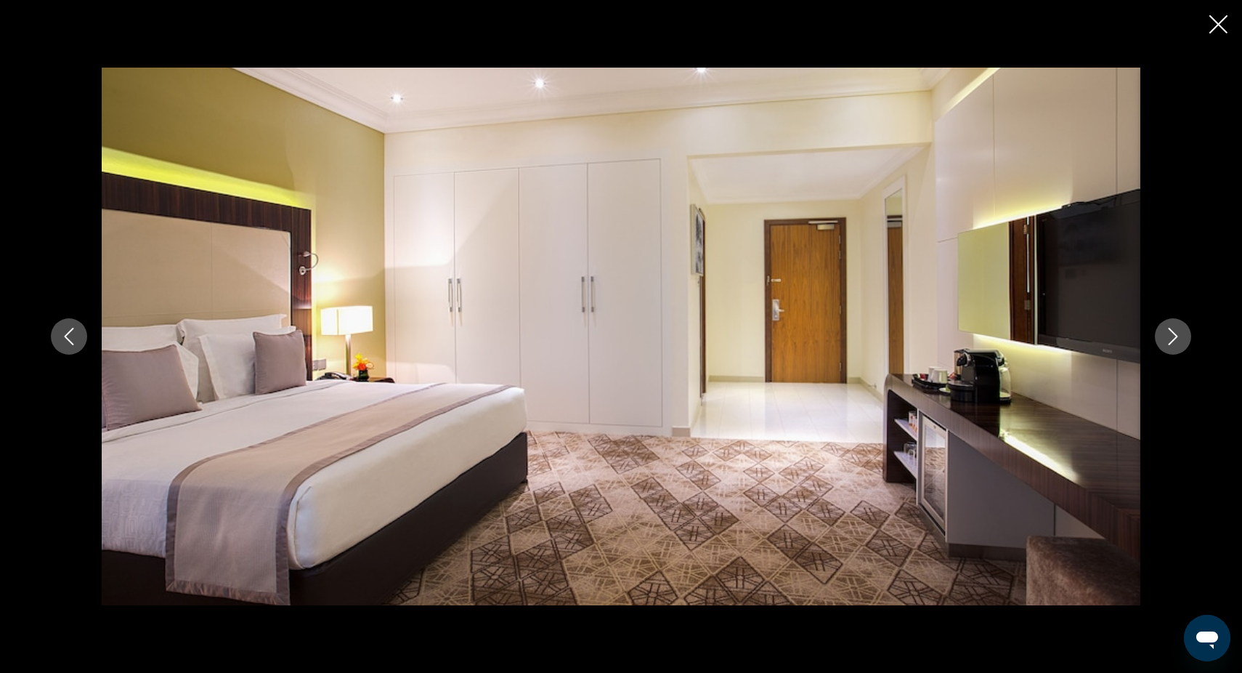
click at [1176, 340] on icon "Next image" at bounding box center [1172, 336] width 17 height 17
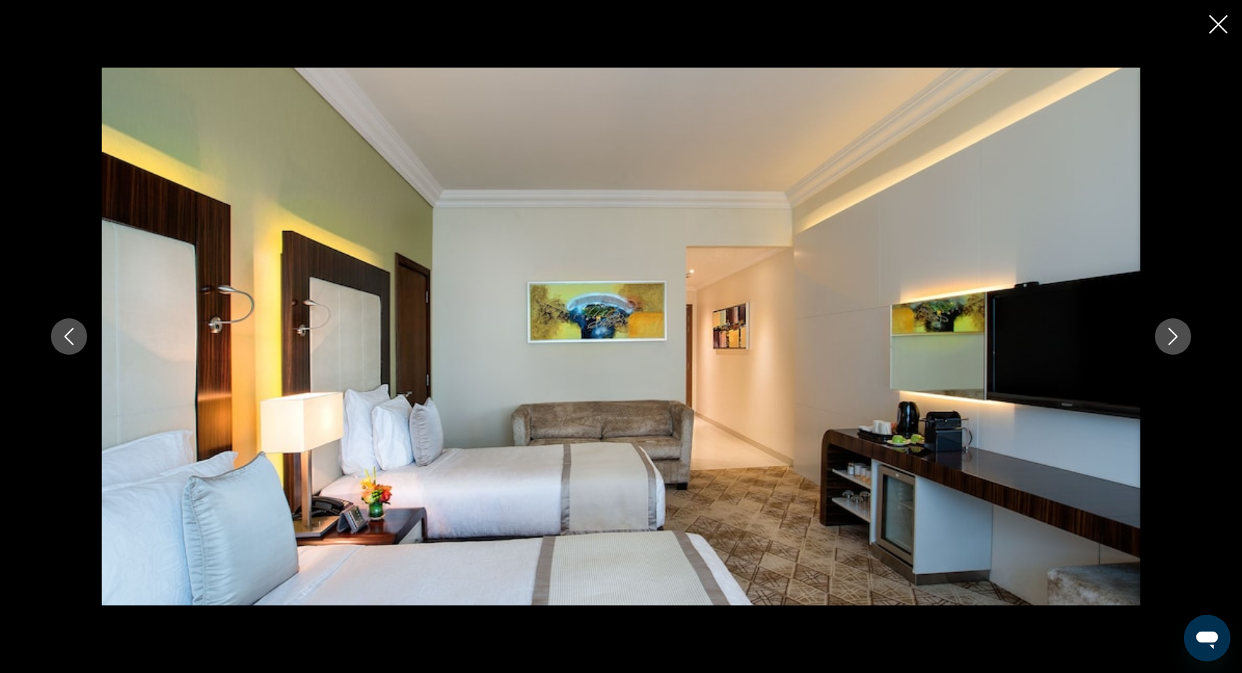
click at [1176, 340] on icon "Next image" at bounding box center [1172, 336] width 17 height 17
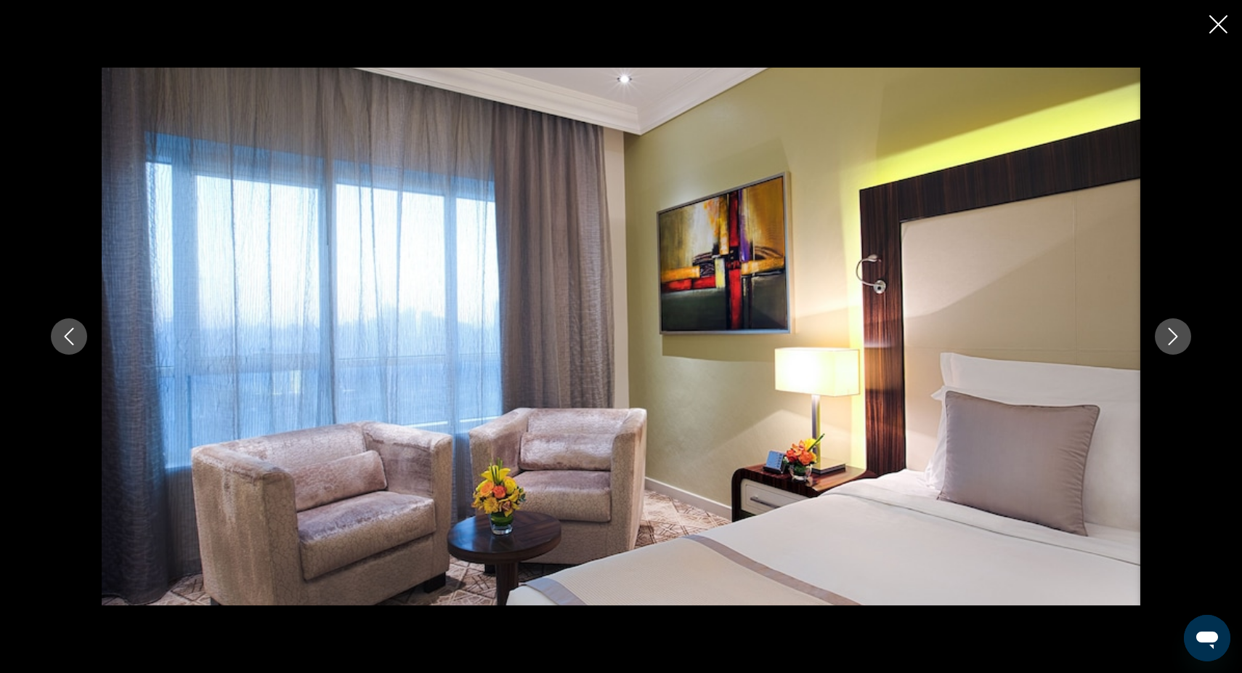
click at [1176, 340] on icon "Next image" at bounding box center [1172, 336] width 17 height 17
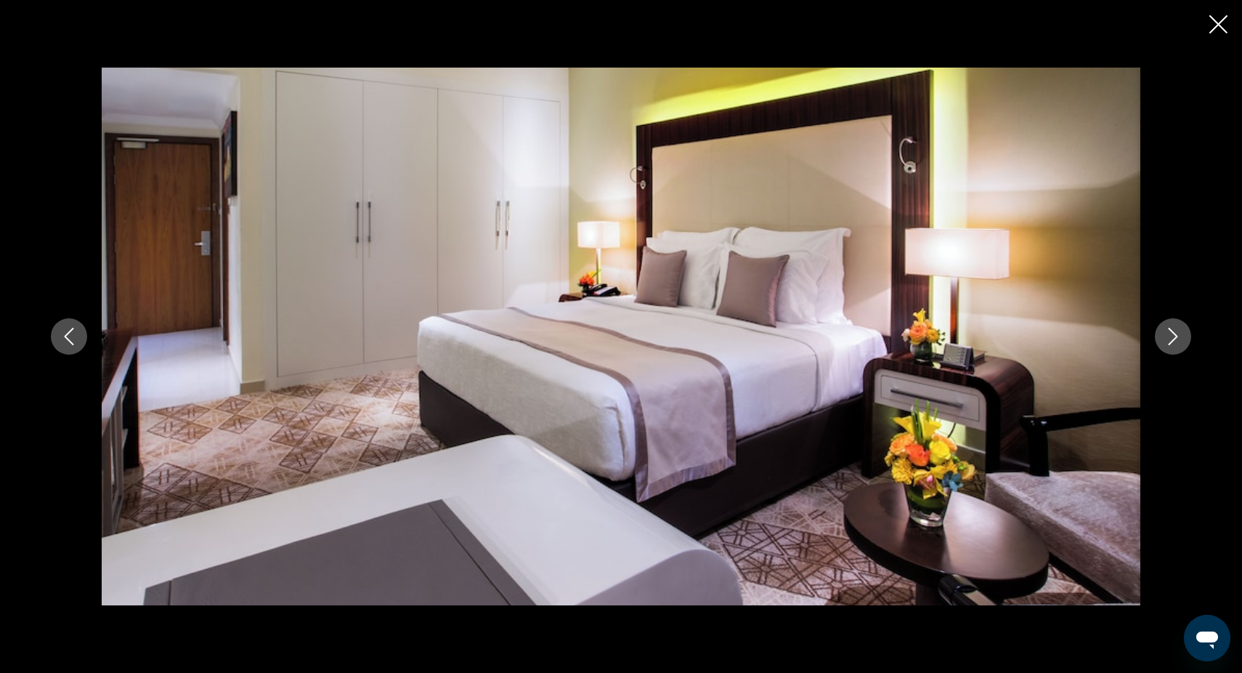
click at [1176, 340] on icon "Next image" at bounding box center [1172, 336] width 17 height 17
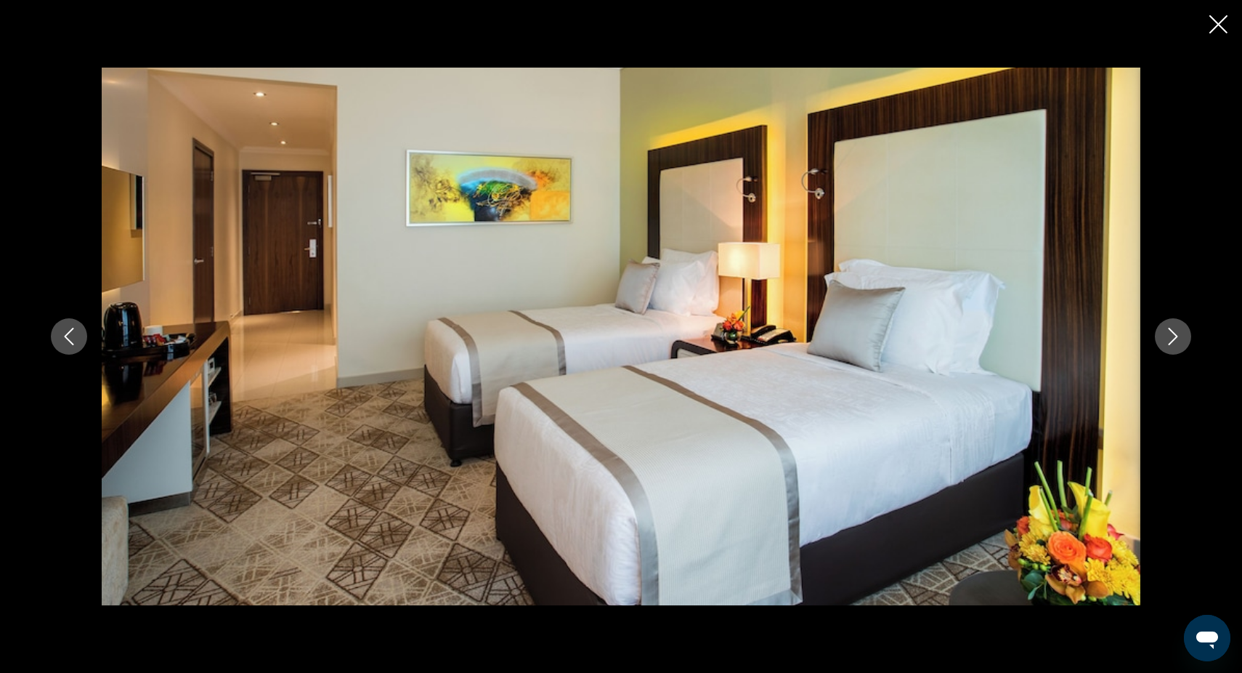
click at [1176, 340] on icon "Next image" at bounding box center [1172, 336] width 17 height 17
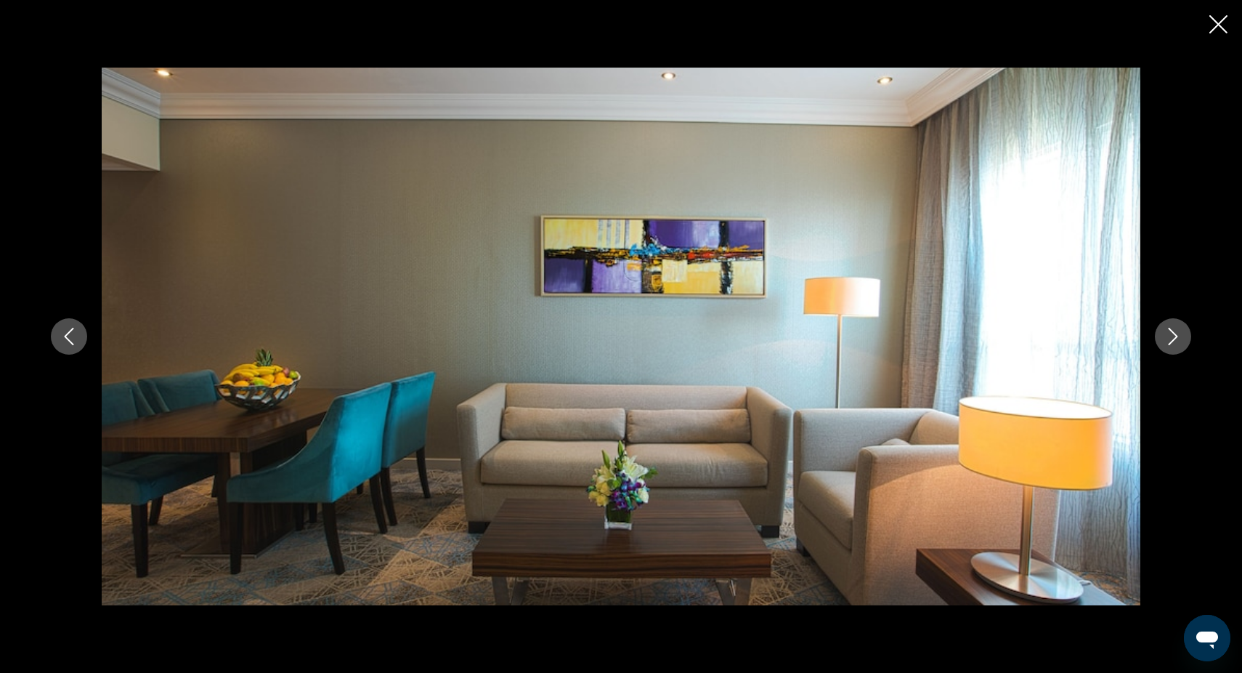
click at [1176, 341] on icon "Next image" at bounding box center [1172, 336] width 17 height 17
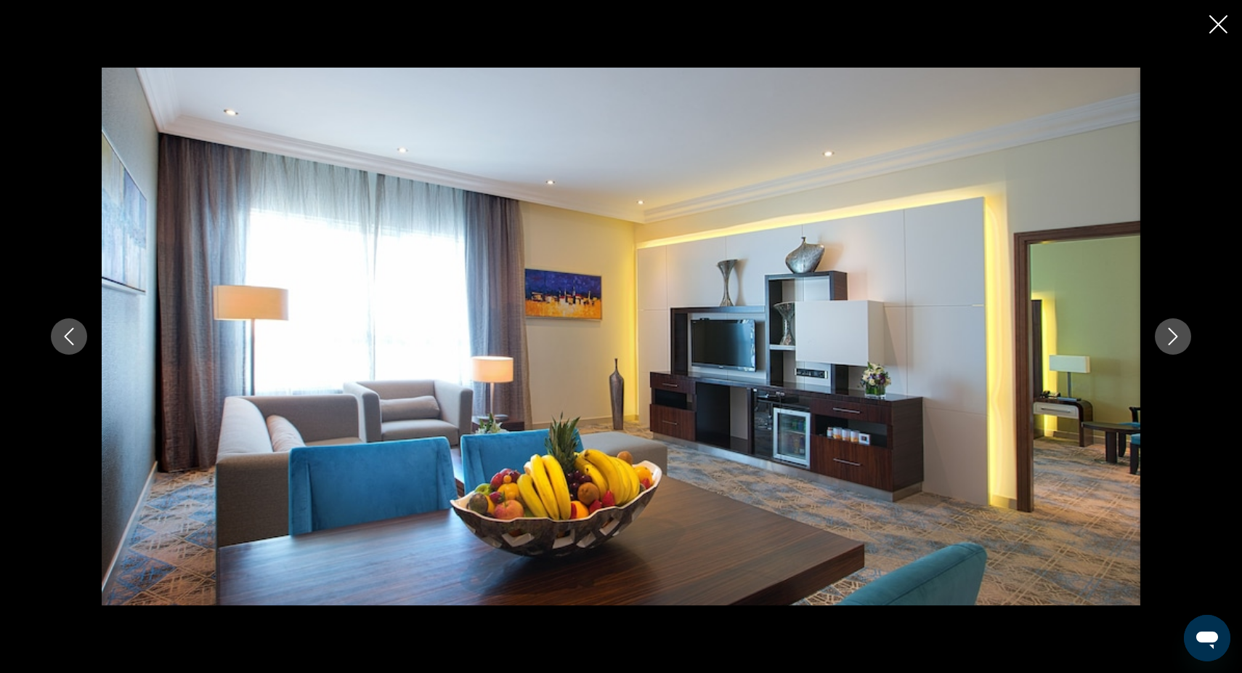
click at [1176, 341] on icon "Next image" at bounding box center [1172, 336] width 17 height 17
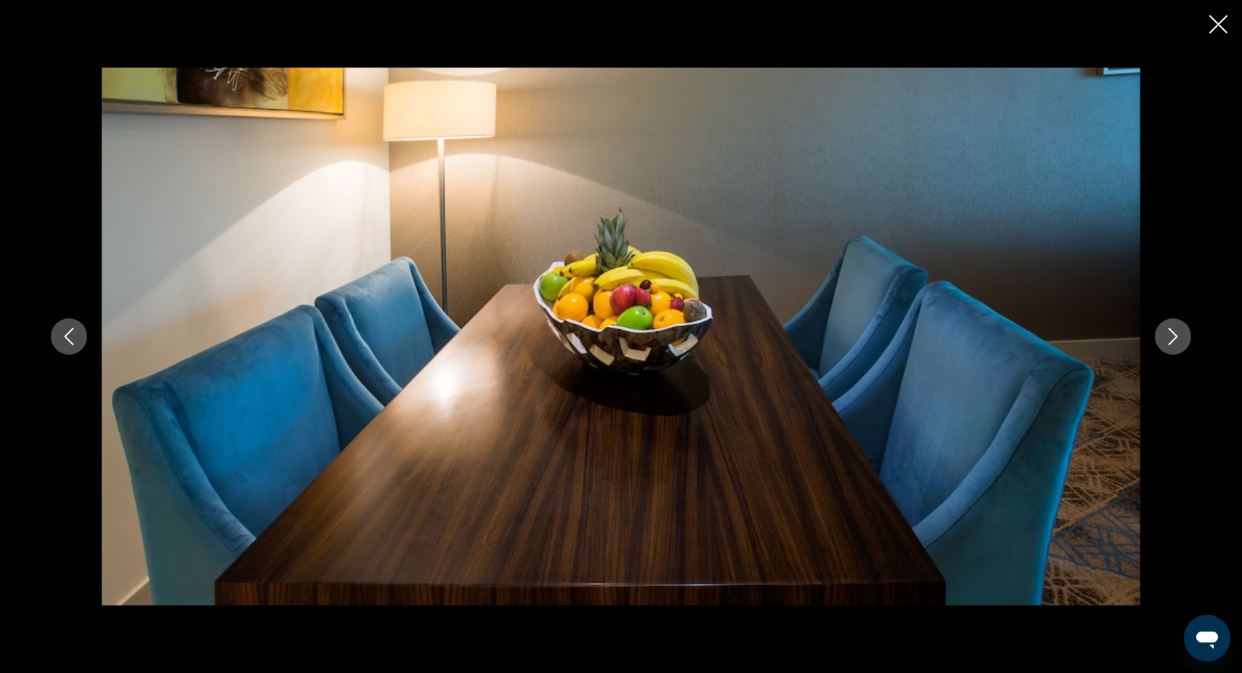
click at [1176, 341] on icon "Next image" at bounding box center [1172, 336] width 17 height 17
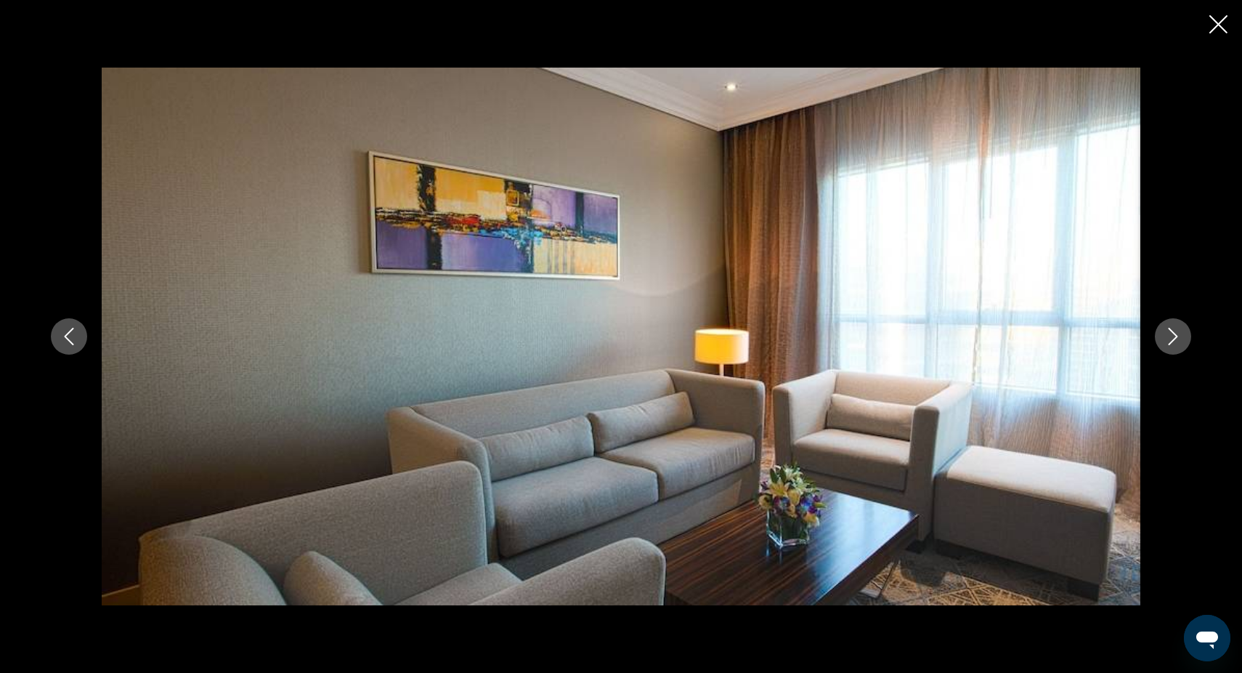
click at [1176, 341] on icon "Next image" at bounding box center [1172, 336] width 17 height 17
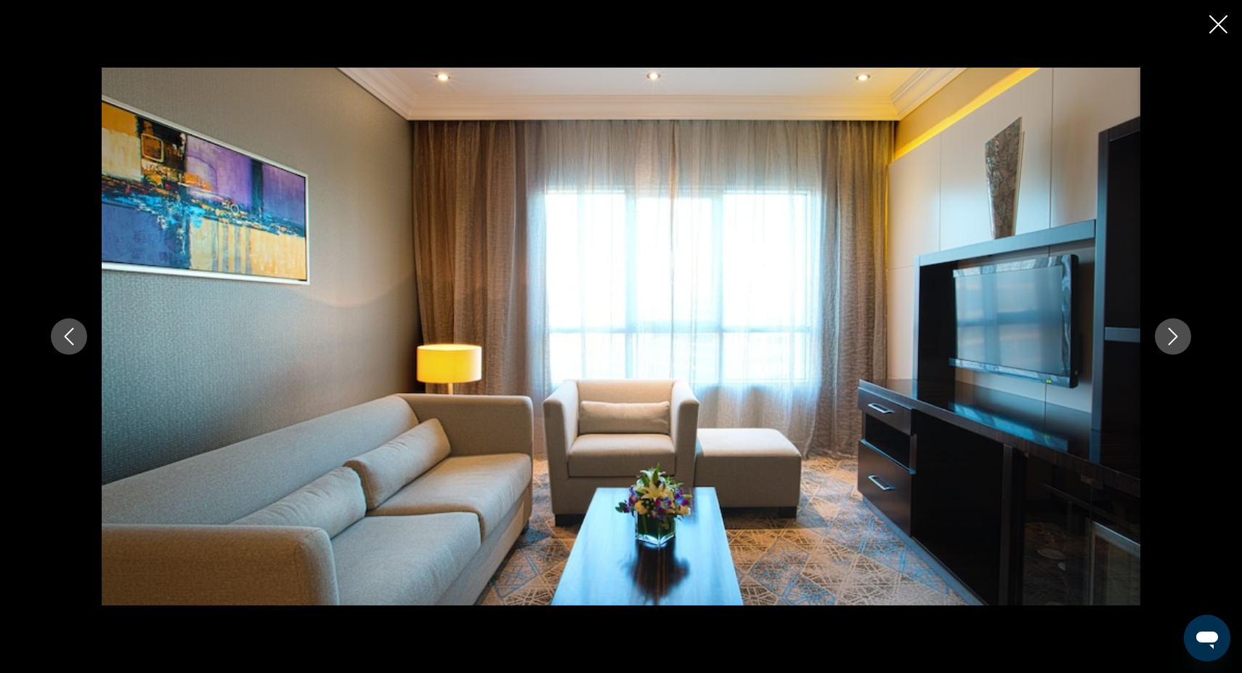
click at [1176, 341] on icon "Next image" at bounding box center [1172, 336] width 17 height 17
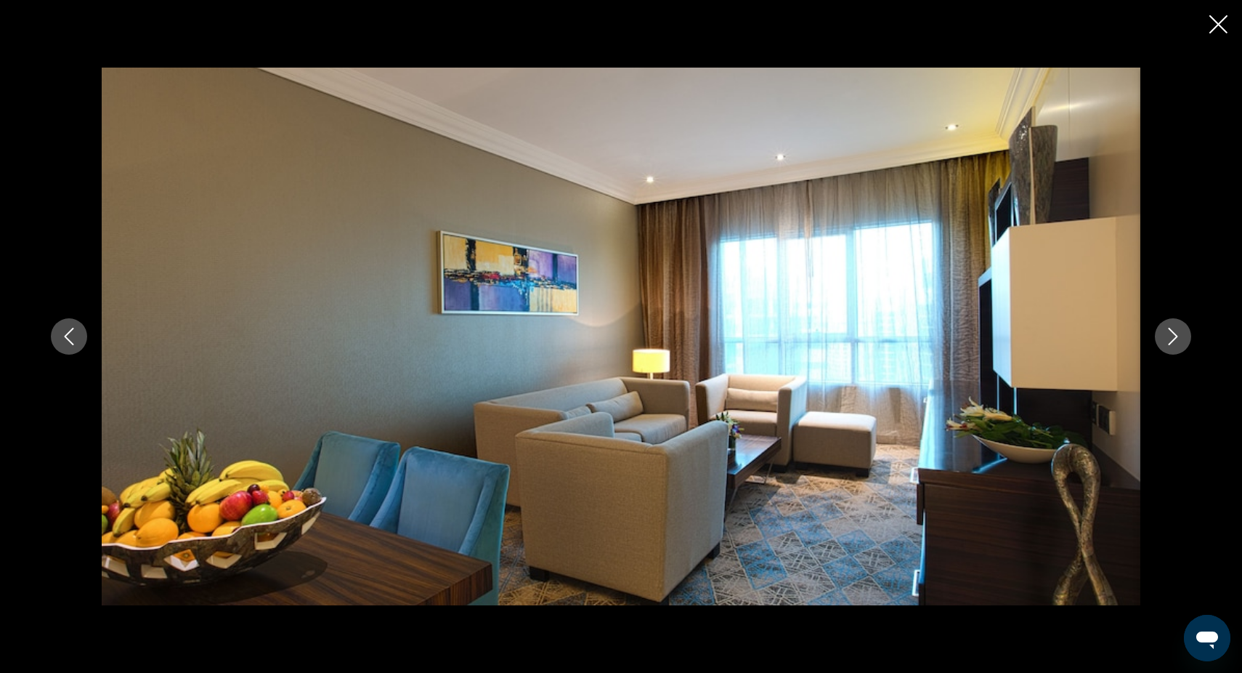
click at [1176, 341] on icon "Next image" at bounding box center [1172, 336] width 17 height 17
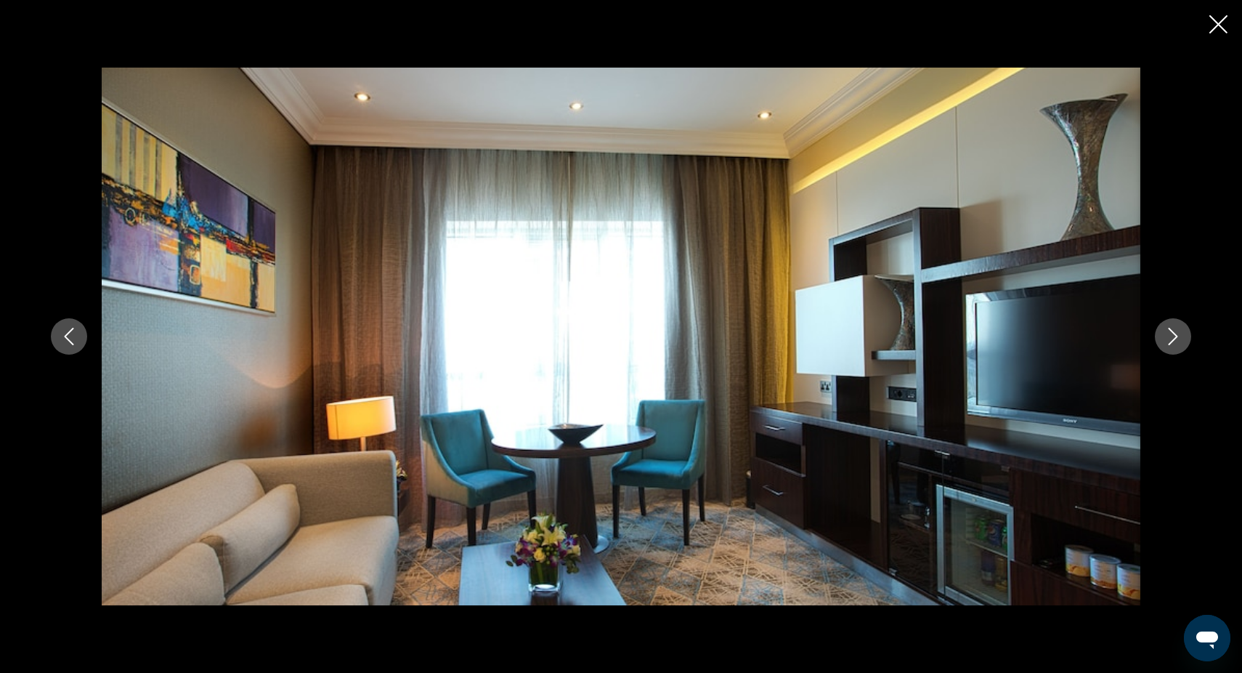
click at [1176, 341] on icon "Next image" at bounding box center [1172, 336] width 17 height 17
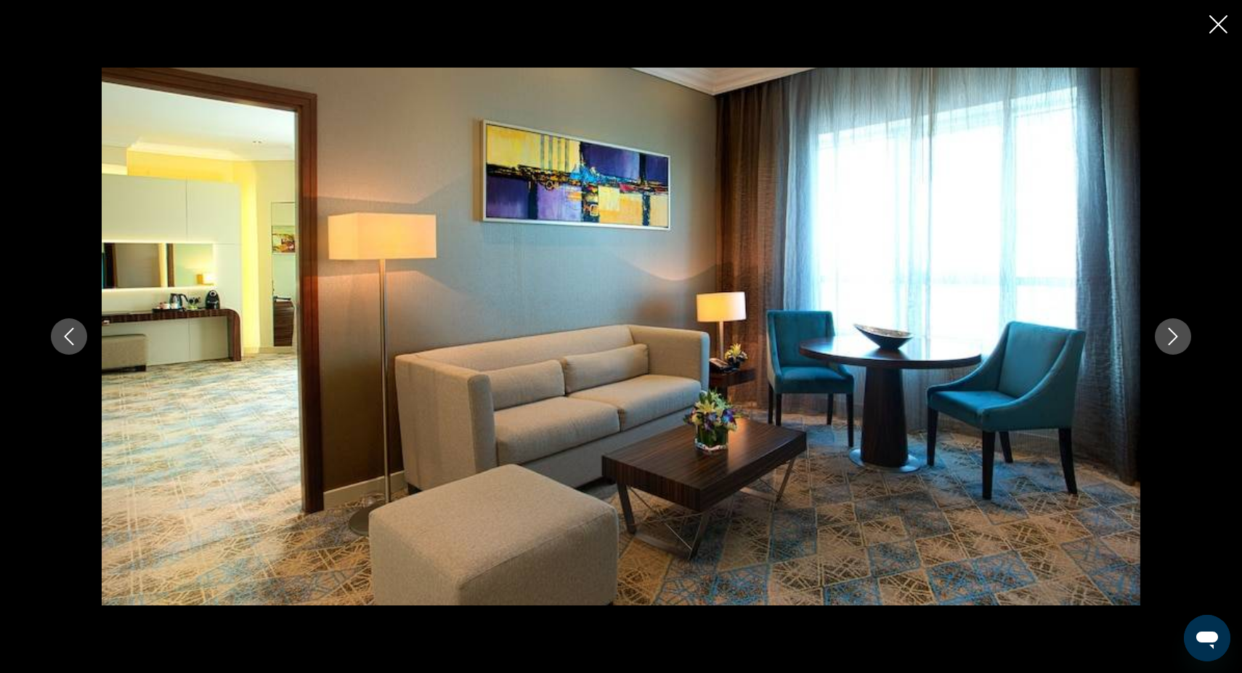
click at [1179, 334] on icon "Next image" at bounding box center [1172, 336] width 17 height 17
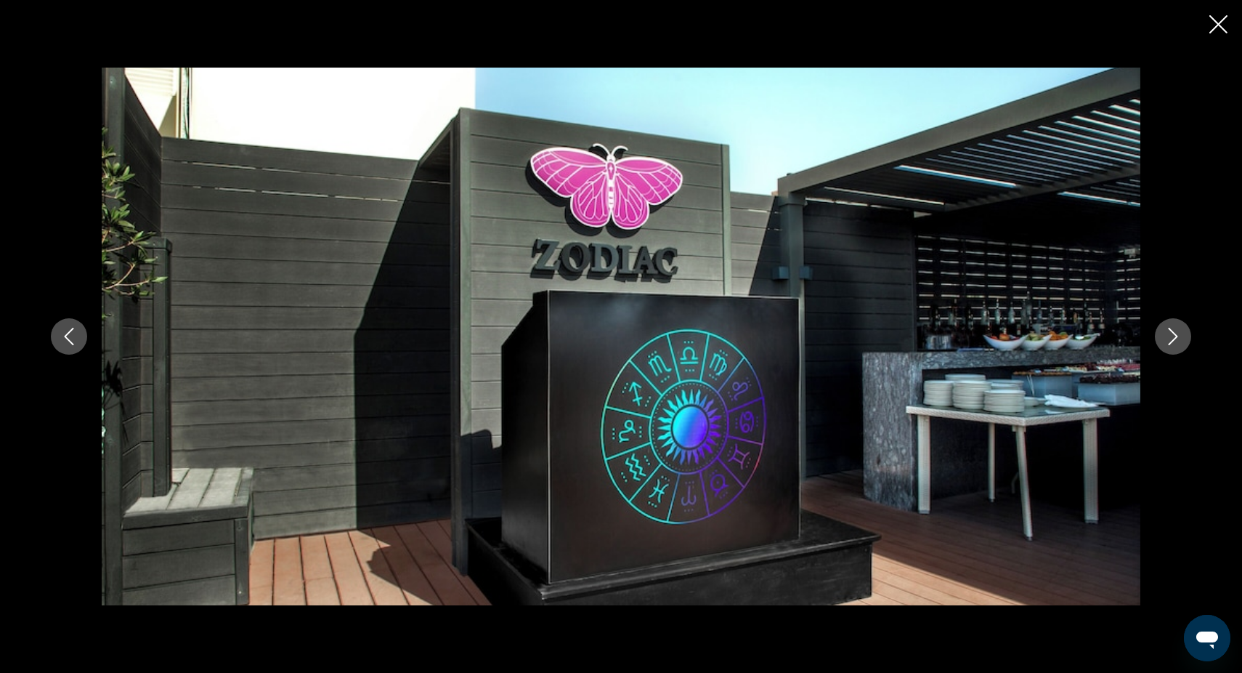
click at [1177, 335] on icon "Next image" at bounding box center [1173, 336] width 9 height 17
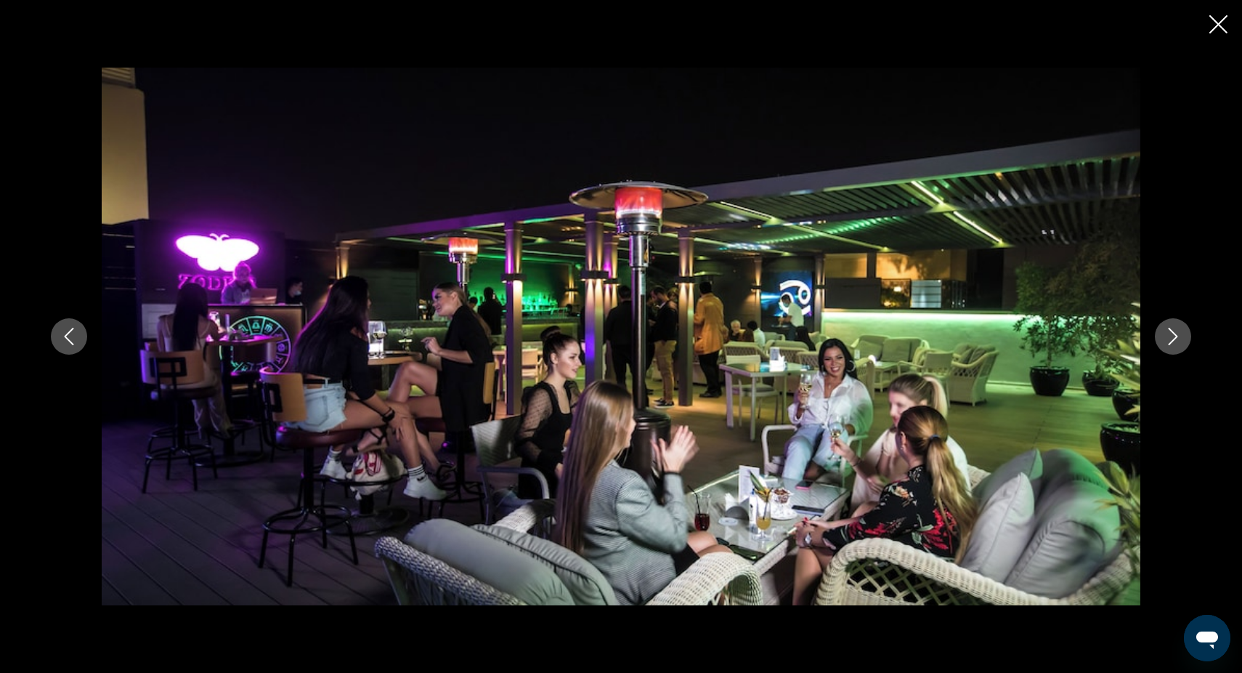
click at [1178, 339] on icon "Next image" at bounding box center [1172, 336] width 17 height 17
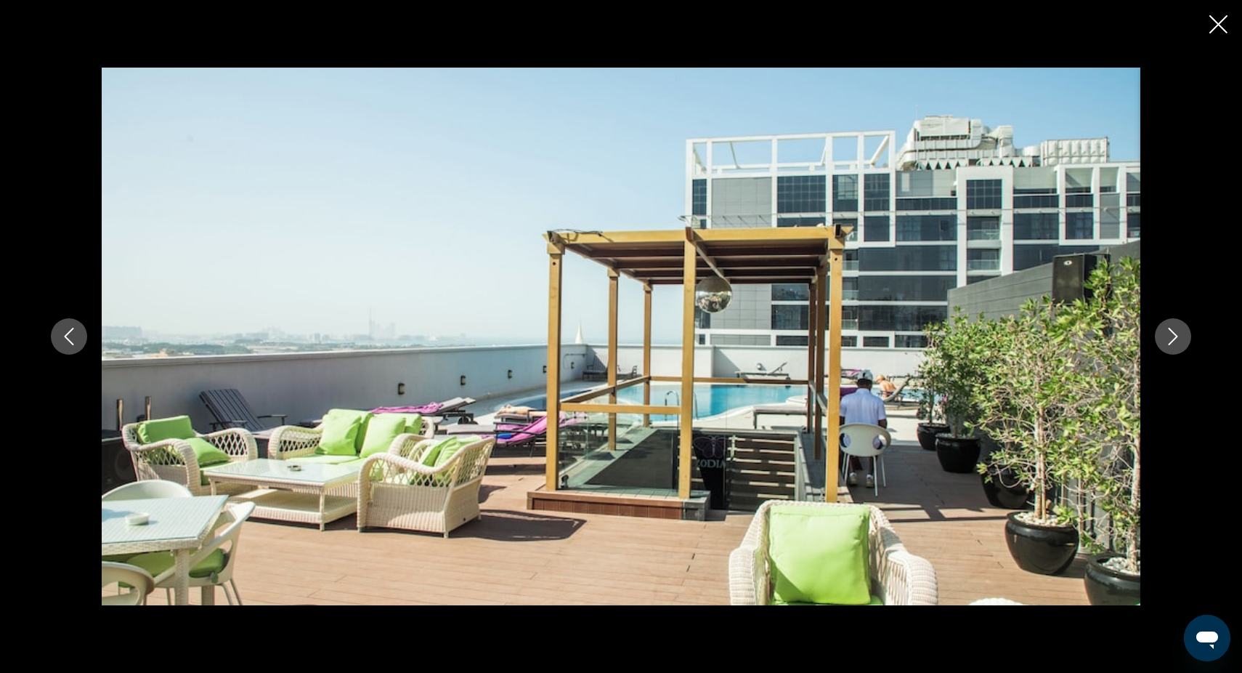
click at [1169, 337] on icon "Next image" at bounding box center [1172, 336] width 17 height 17
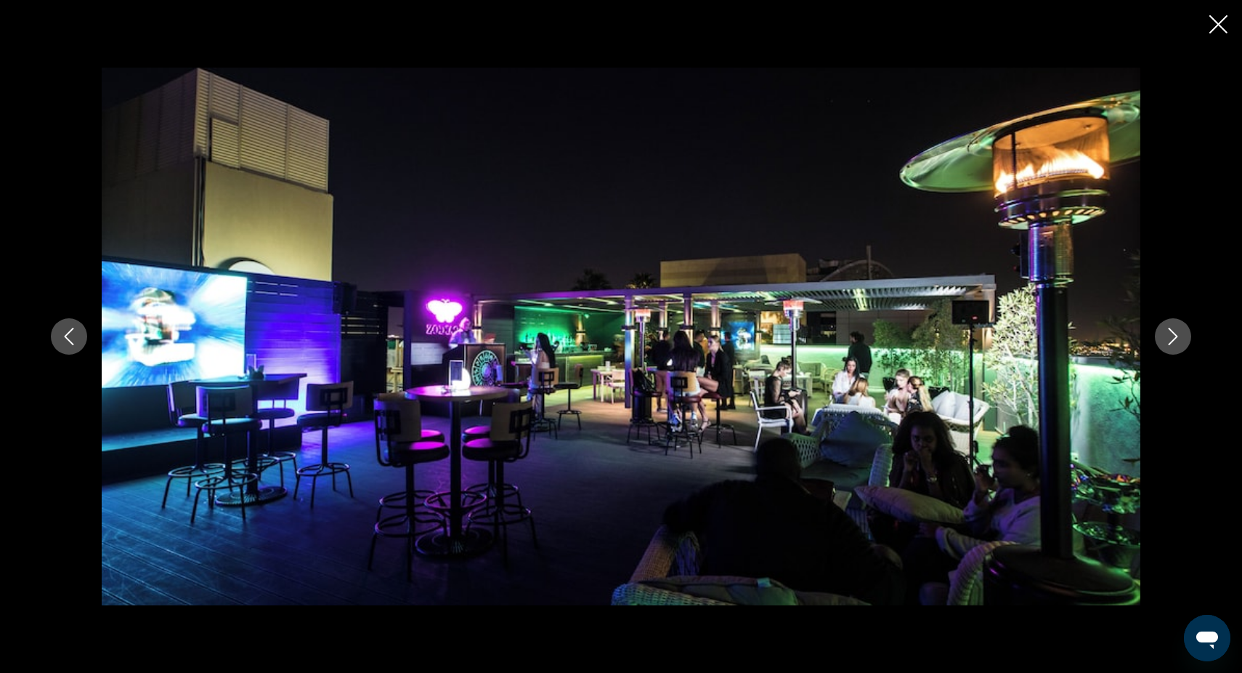
click at [1175, 335] on icon "Next image" at bounding box center [1173, 336] width 9 height 17
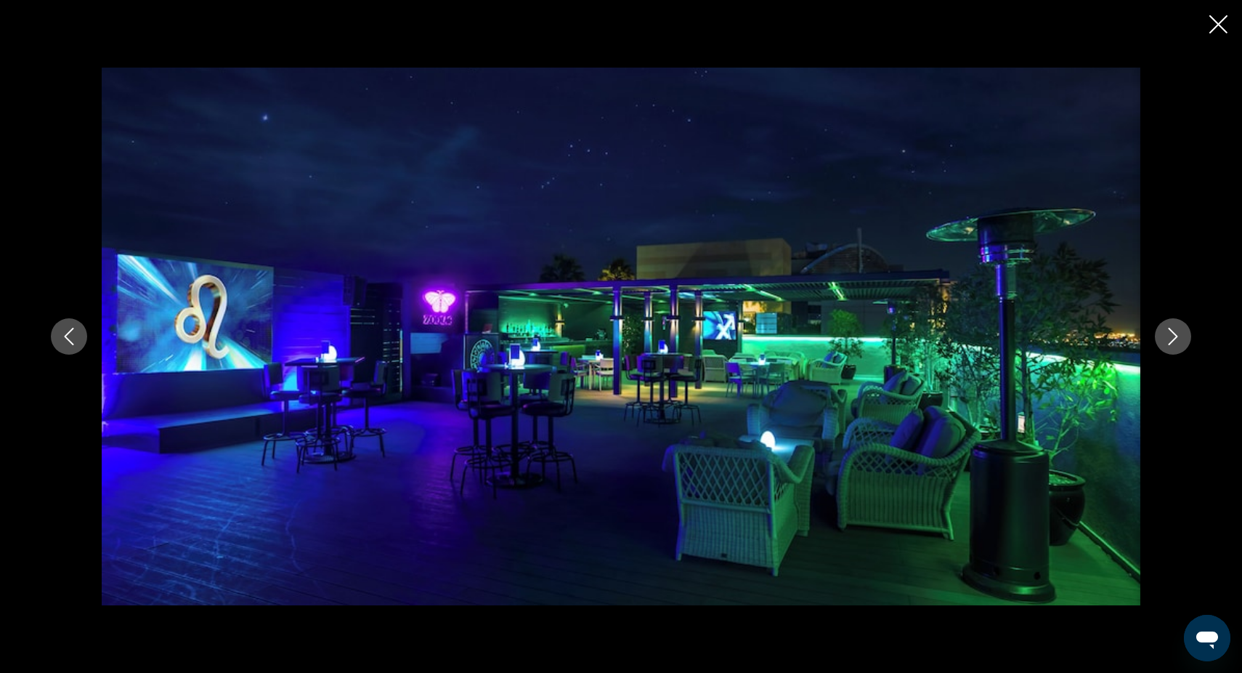
click at [1175, 335] on icon "Next image" at bounding box center [1173, 336] width 9 height 17
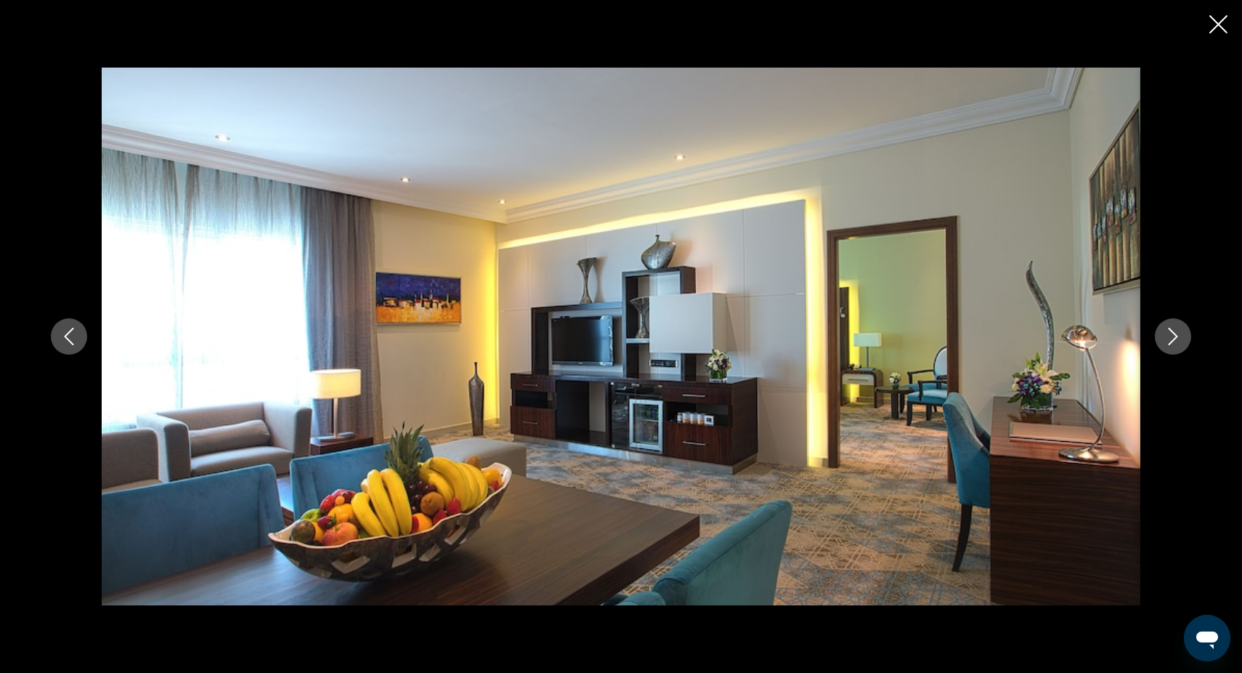
click at [1175, 335] on icon "Next image" at bounding box center [1173, 336] width 9 height 17
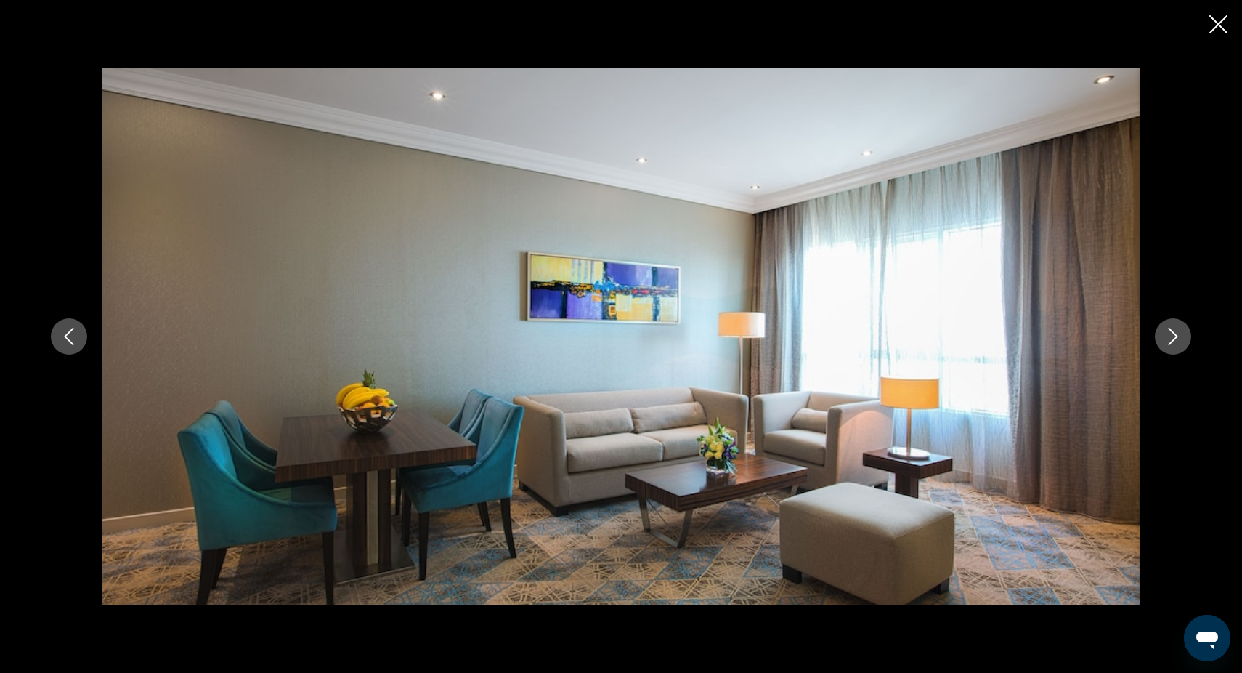
click at [1175, 336] on icon "Next image" at bounding box center [1172, 336] width 17 height 17
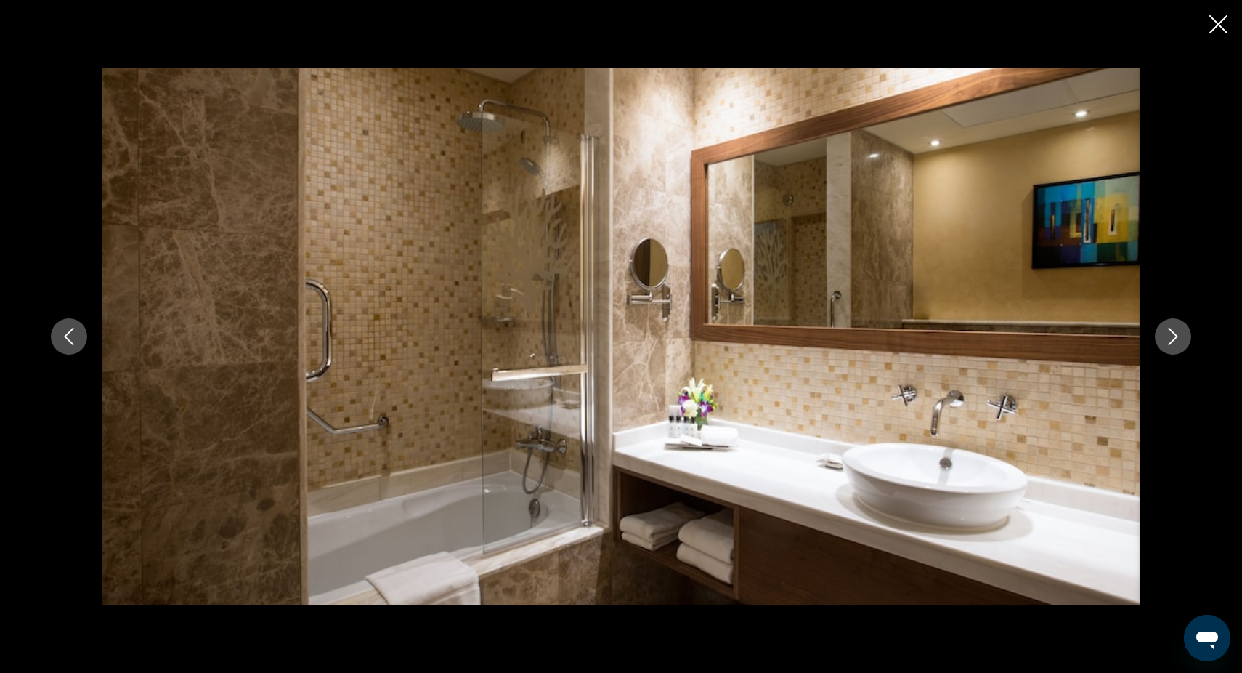
click at [1220, 22] on icon "Close slideshow" at bounding box center [1218, 24] width 18 height 18
